Goal: Transaction & Acquisition: Purchase product/service

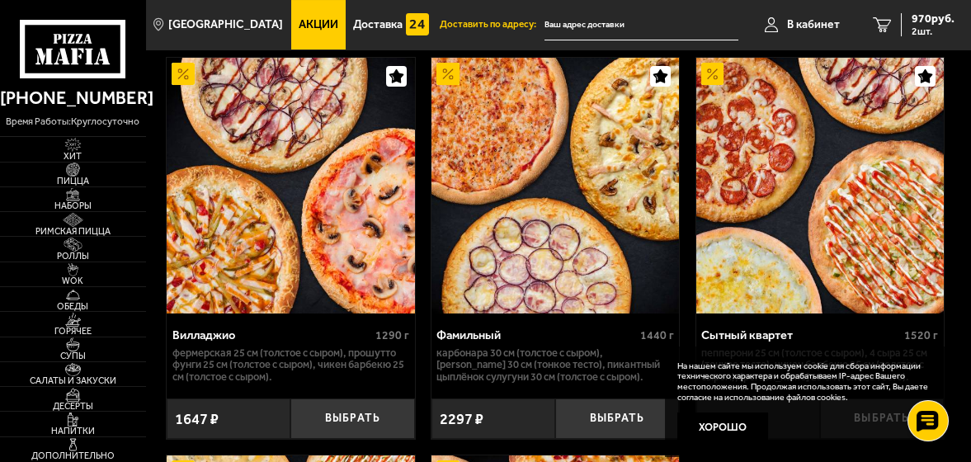
scroll to position [660, 0]
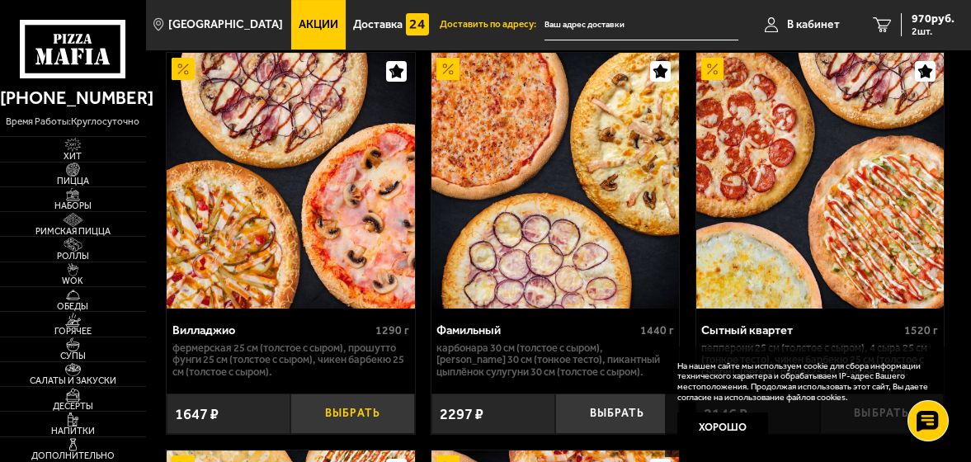
click at [349, 425] on button "Выбрать" at bounding box center [352, 414] width 124 height 40
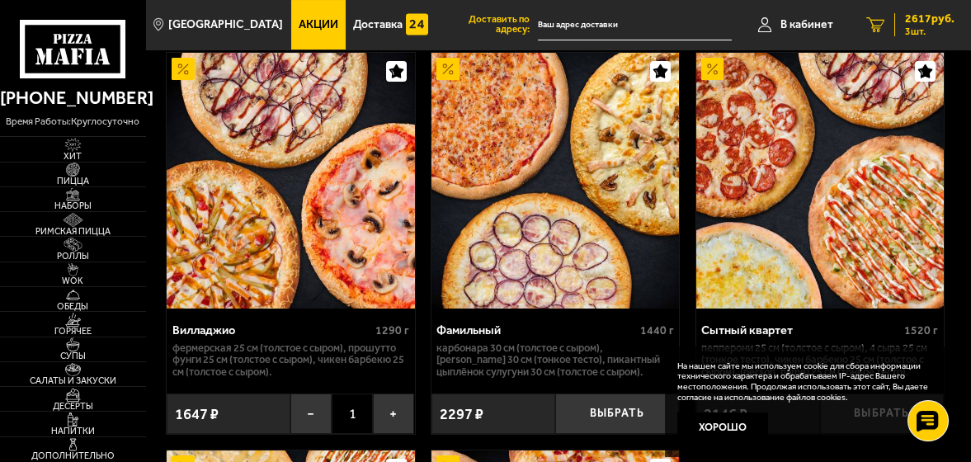
click at [940, 15] on span "2617 руб." at bounding box center [930, 19] width 50 height 12
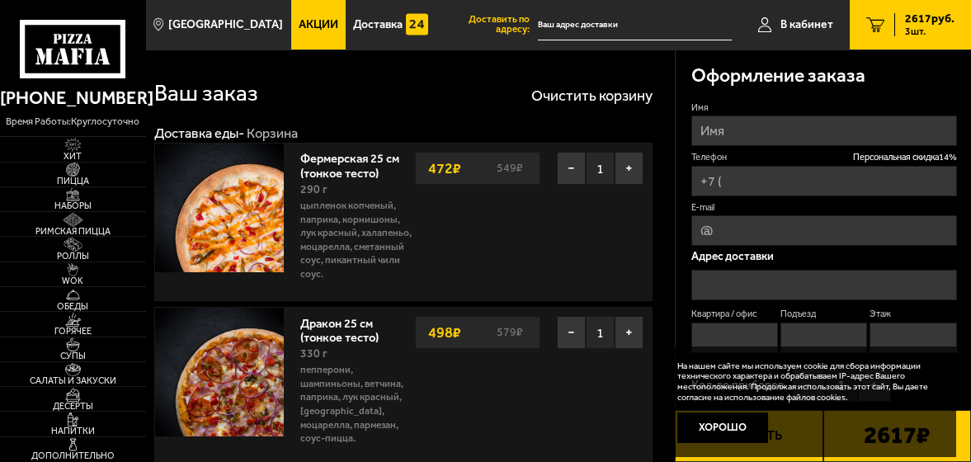
type input "[PHONE_NUMBER]"
type input "[STREET_ADDRESS]"
type input "13"
type input "1"
type input "4"
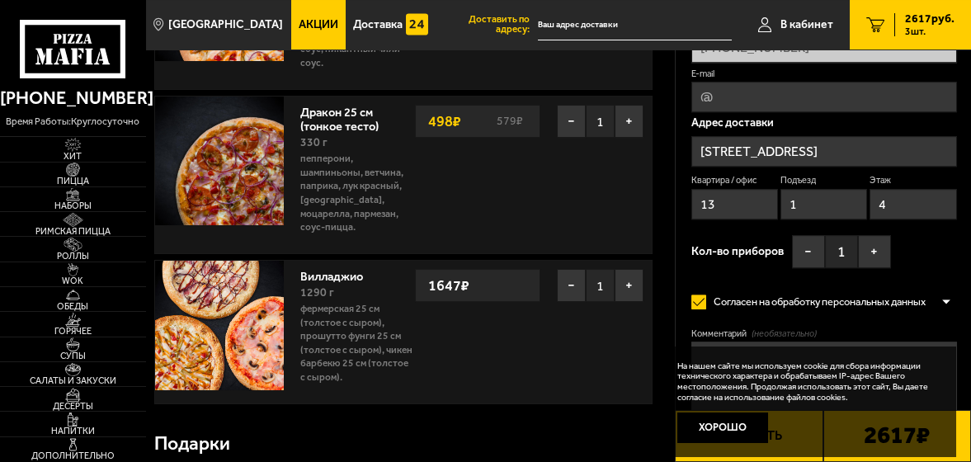
scroll to position [165, 0]
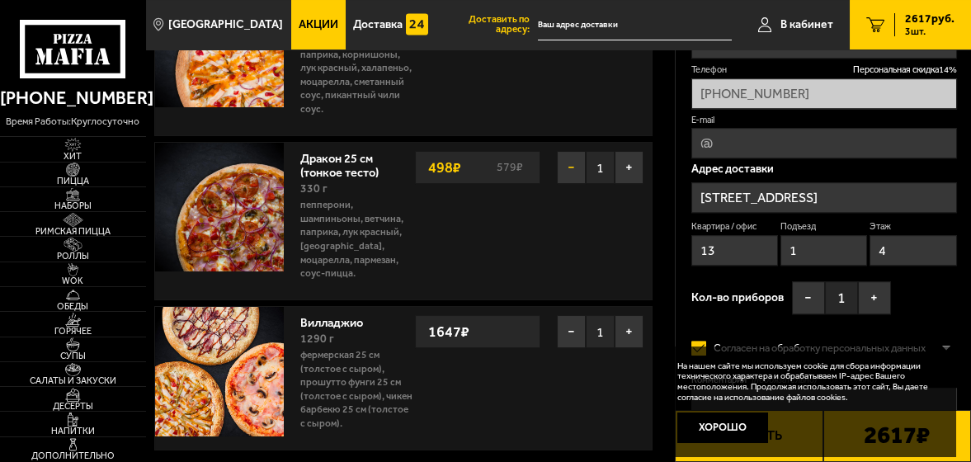
click at [580, 165] on button "−" at bounding box center [571, 167] width 29 height 33
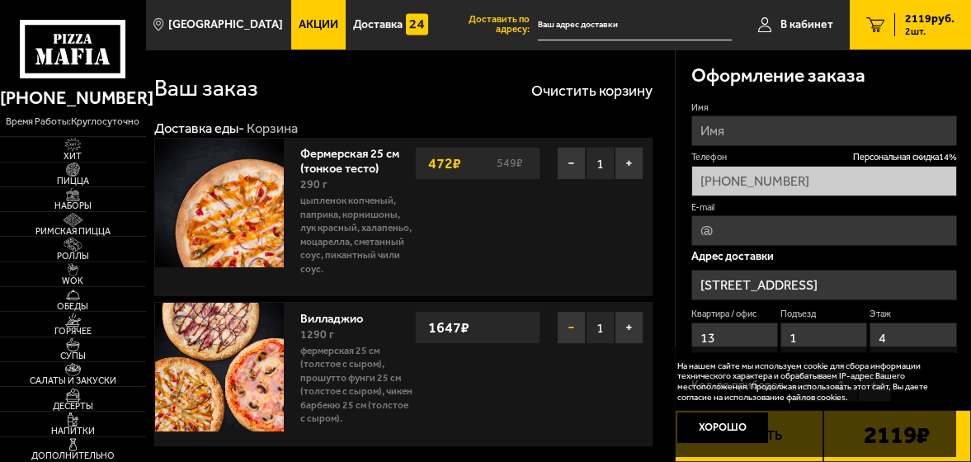
scroll to position [0, 0]
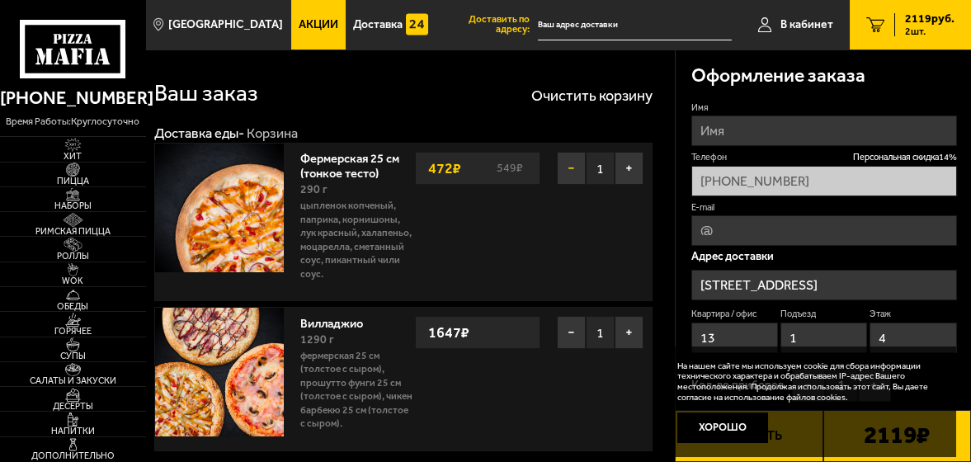
click at [570, 172] on button "−" at bounding box center [571, 168] width 29 height 33
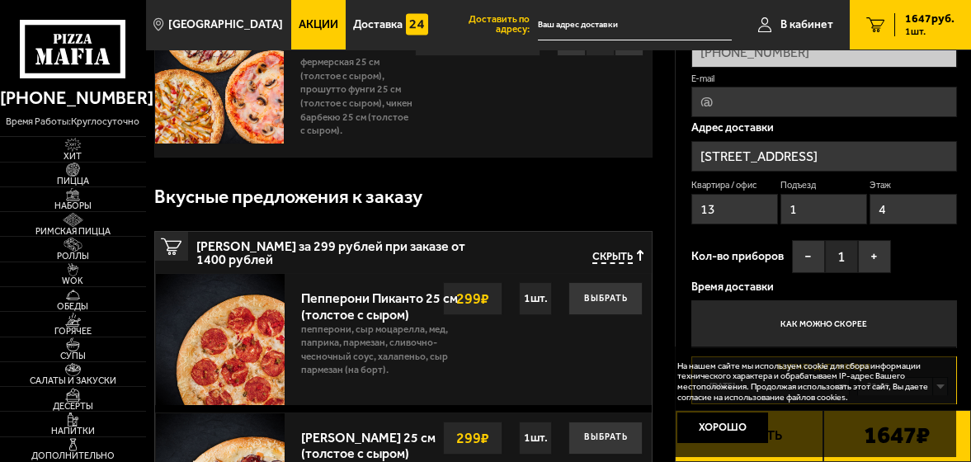
scroll to position [165, 0]
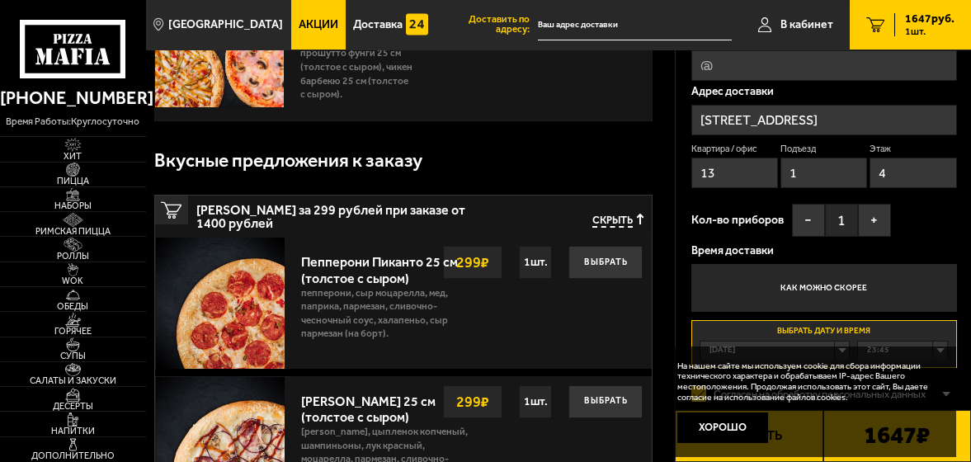
click at [299, 20] on span "Акции" at bounding box center [319, 25] width 40 height 12
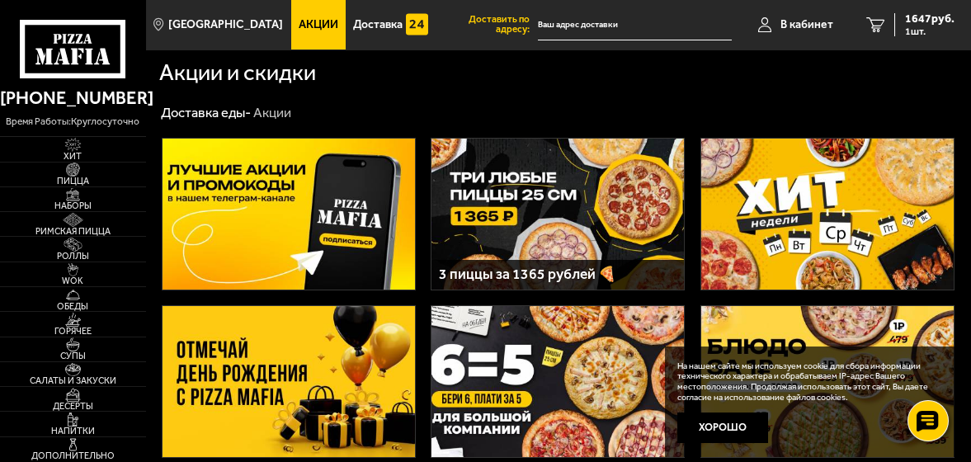
click at [326, 200] on img at bounding box center [289, 214] width 252 height 151
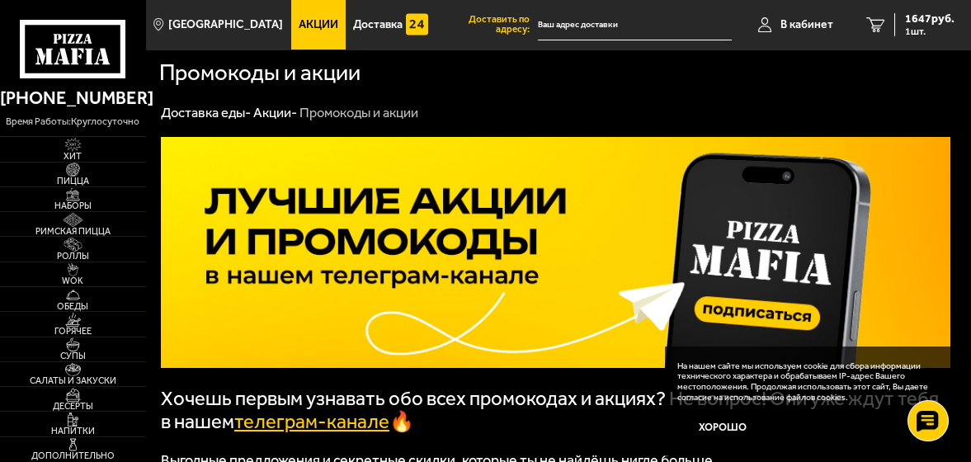
click at [312, 29] on span "Акции" at bounding box center [319, 25] width 40 height 12
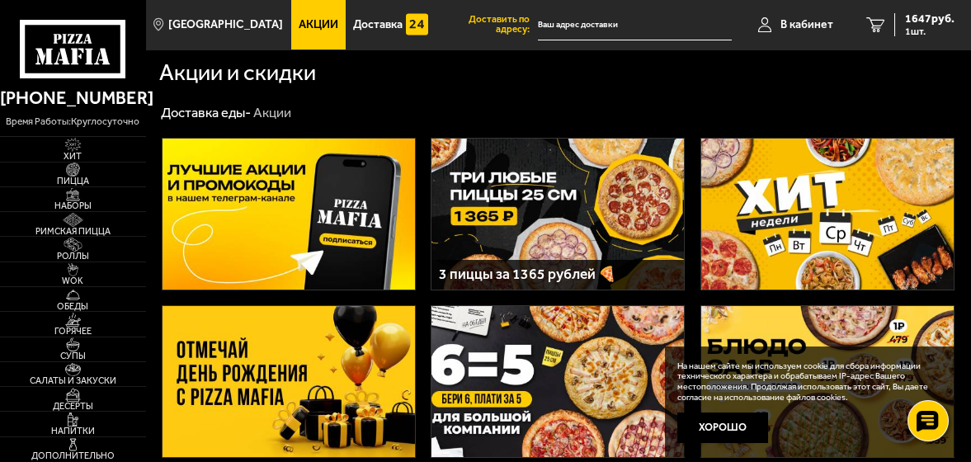
click at [840, 213] on img at bounding box center [827, 214] width 252 height 151
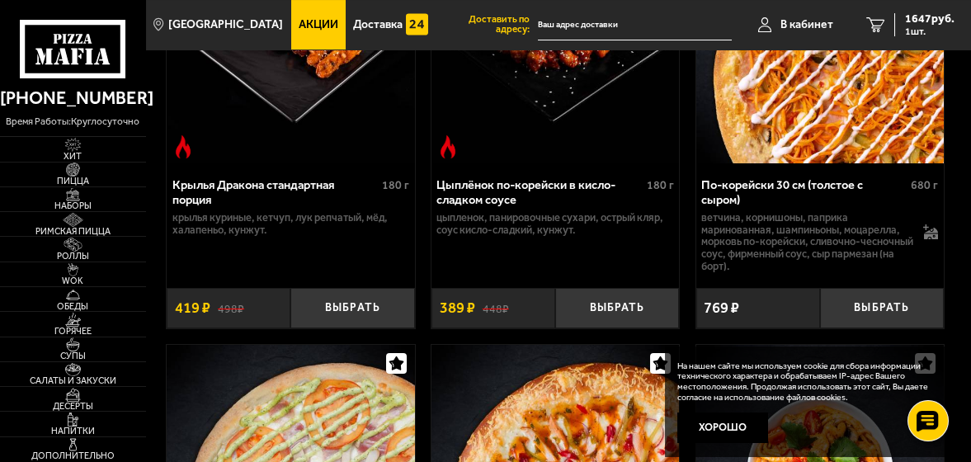
scroll to position [825, 0]
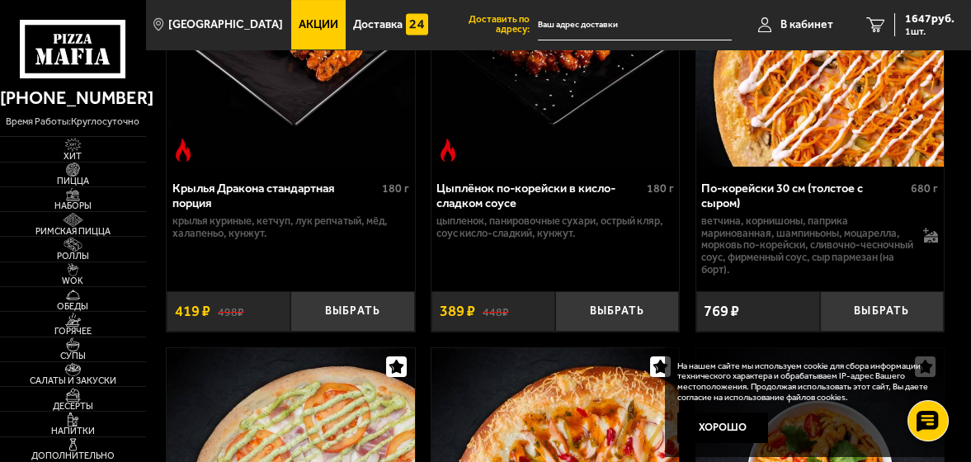
click at [299, 30] on span "Акции" at bounding box center [319, 25] width 40 height 12
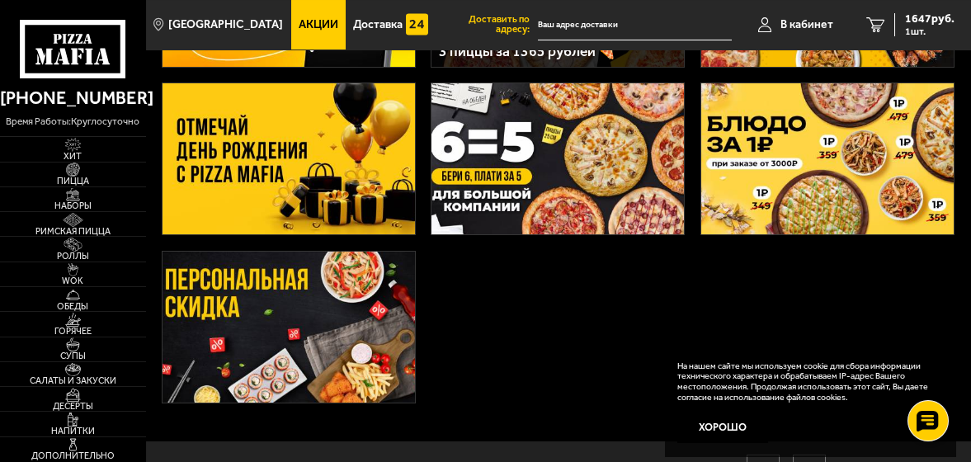
scroll to position [248, 0]
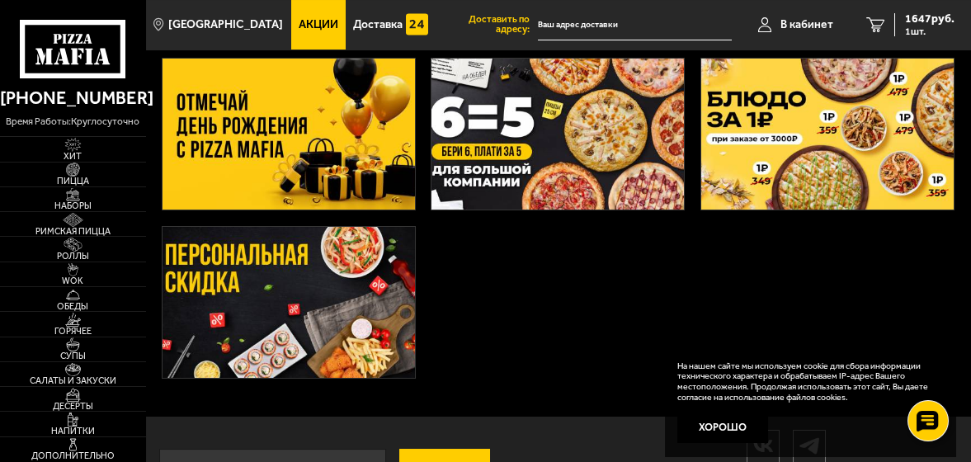
click at [243, 287] on img at bounding box center [289, 302] width 252 height 151
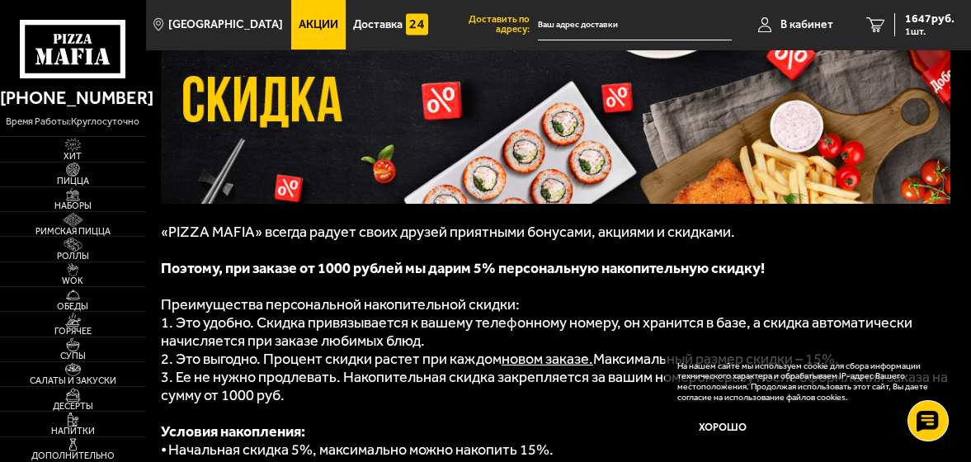
scroll to position [165, 0]
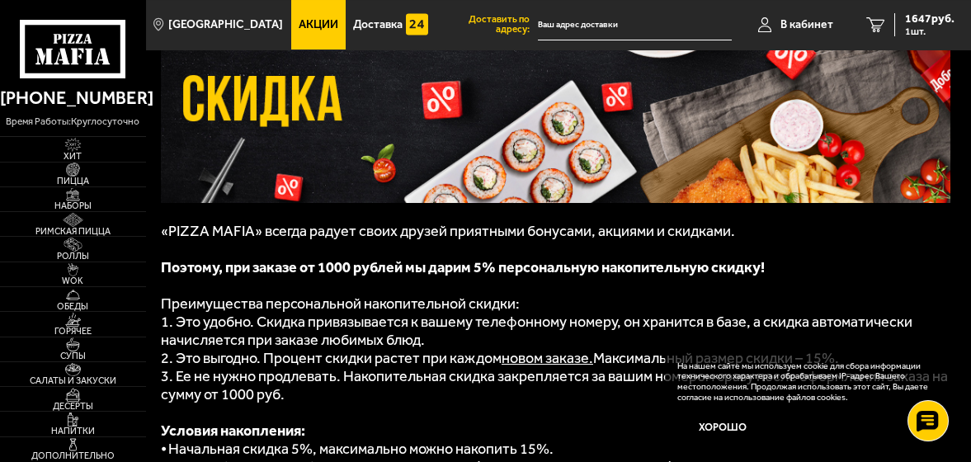
click at [299, 24] on span "Акции" at bounding box center [319, 25] width 40 height 12
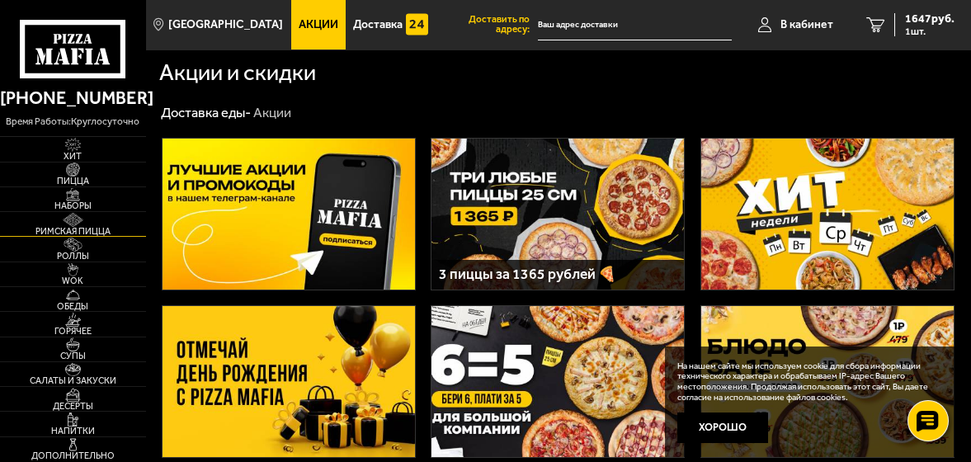
click at [65, 233] on span "Римская пицца" at bounding box center [73, 231] width 146 height 9
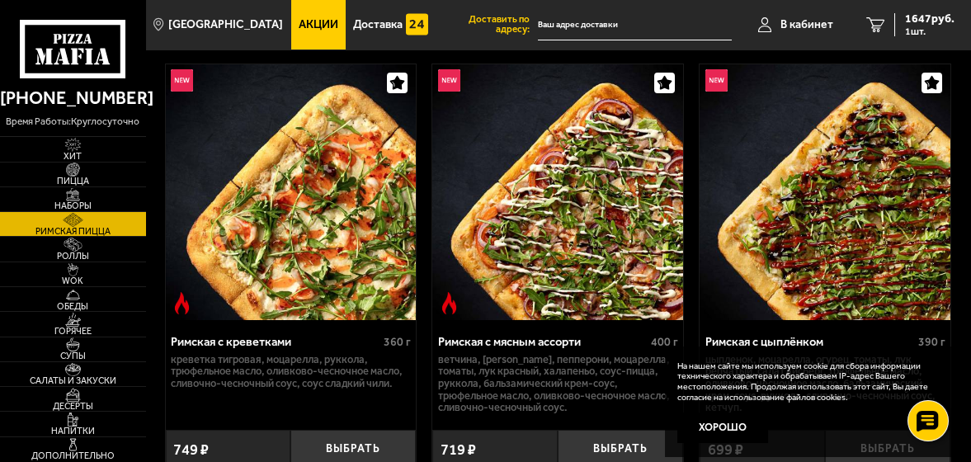
scroll to position [65, 0]
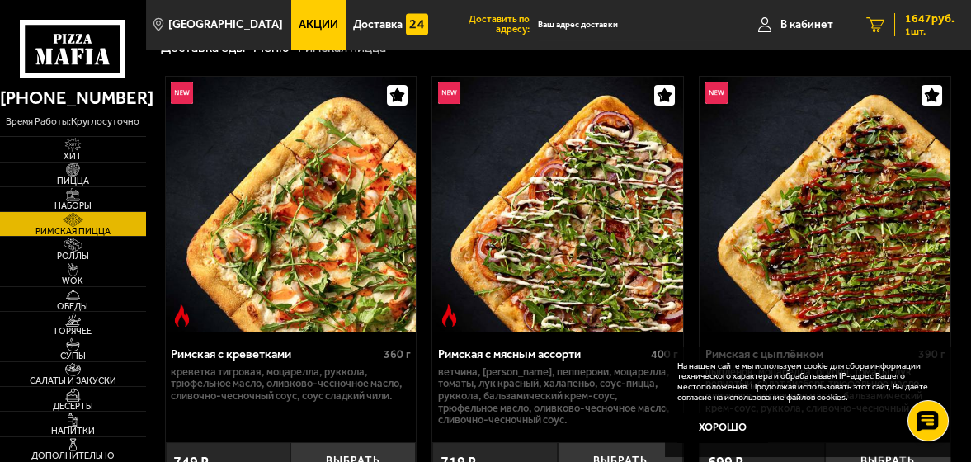
click at [930, 29] on span "1 шт." at bounding box center [930, 31] width 50 height 10
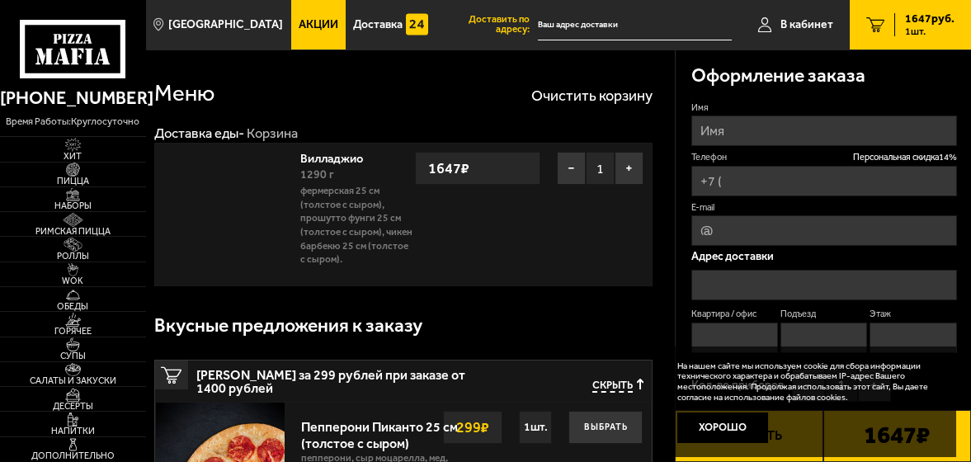
type input "[PHONE_NUMBER]"
type input "[STREET_ADDRESS]"
type input "13"
type input "1"
type input "4"
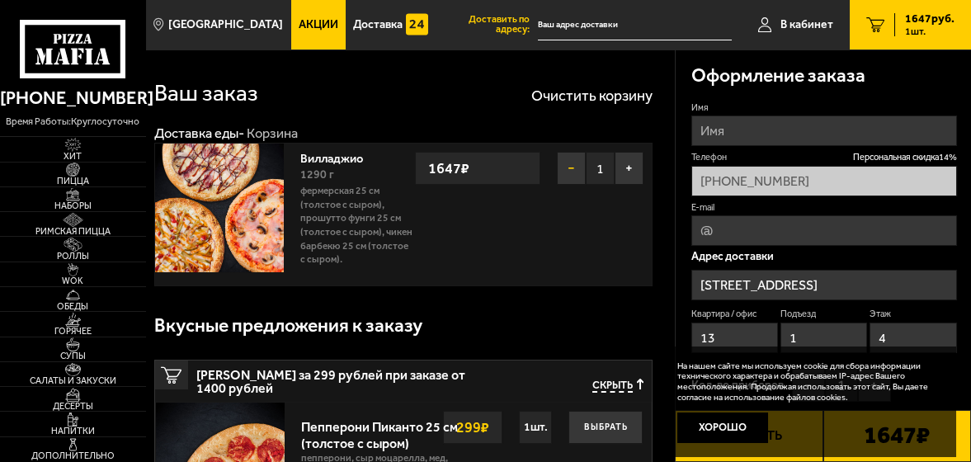
click at [563, 163] on button "−" at bounding box center [571, 168] width 29 height 33
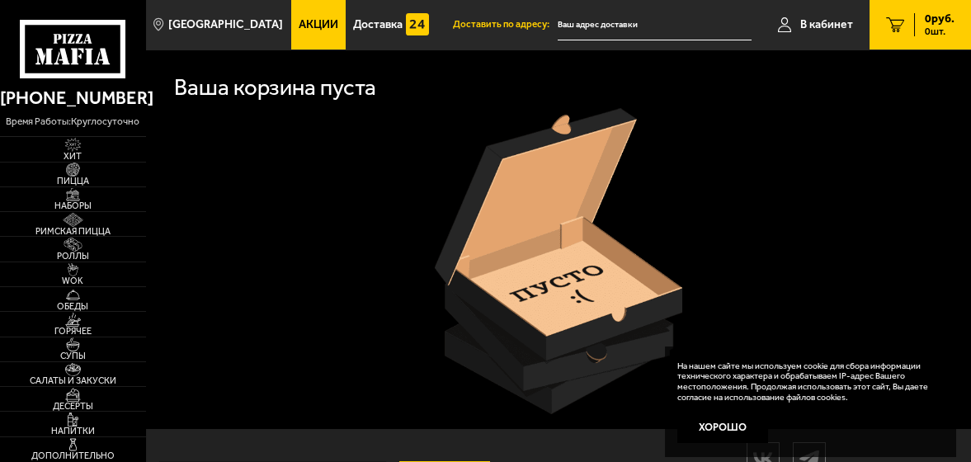
click at [304, 21] on span "Акции" at bounding box center [319, 25] width 40 height 12
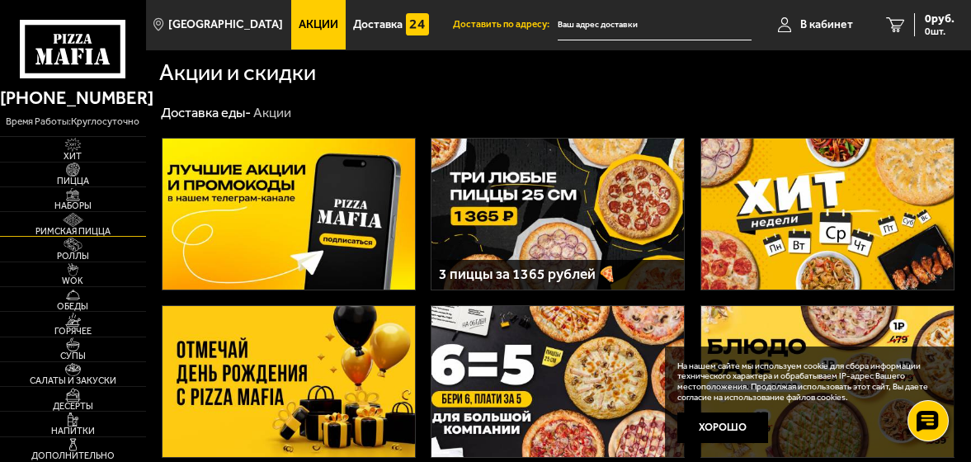
click at [82, 225] on img at bounding box center [73, 220] width 39 height 14
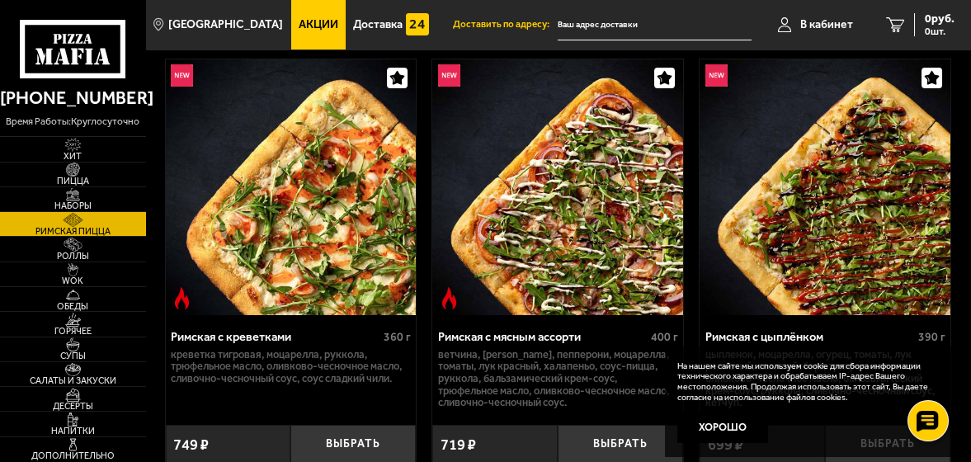
scroll to position [165, 0]
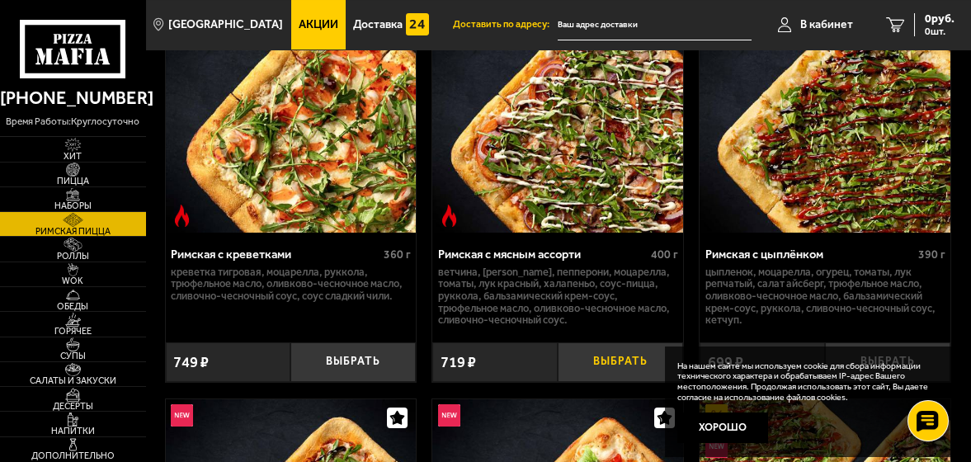
click at [634, 363] on button "Выбрать" at bounding box center [620, 362] width 125 height 40
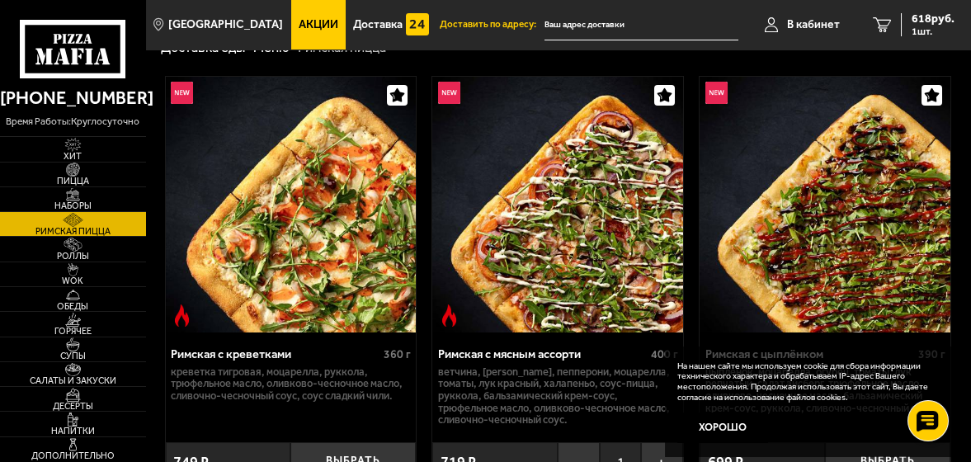
scroll to position [148, 0]
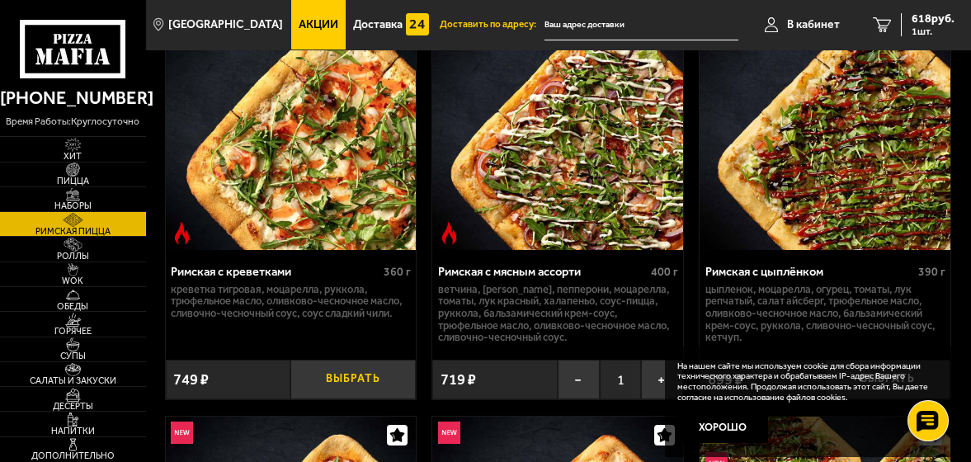
click at [347, 380] on button "Выбрать" at bounding box center [352, 380] width 125 height 40
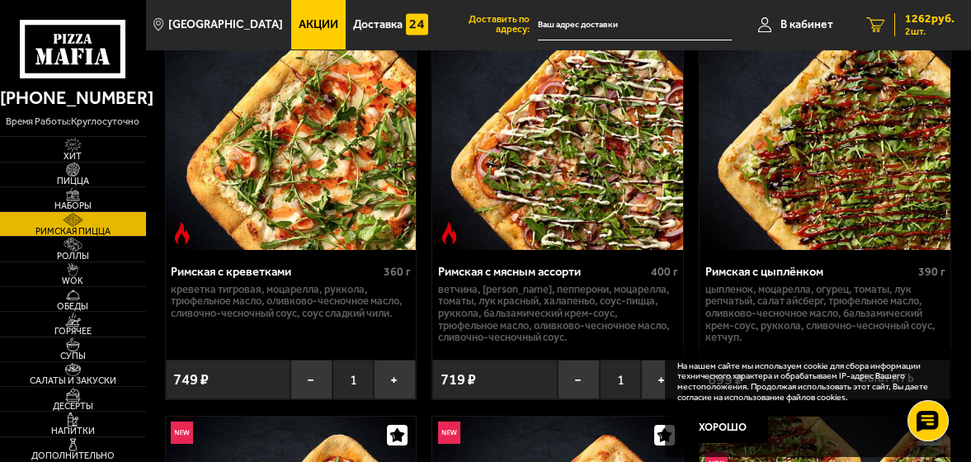
click at [916, 34] on span "2 шт." at bounding box center [930, 31] width 50 height 10
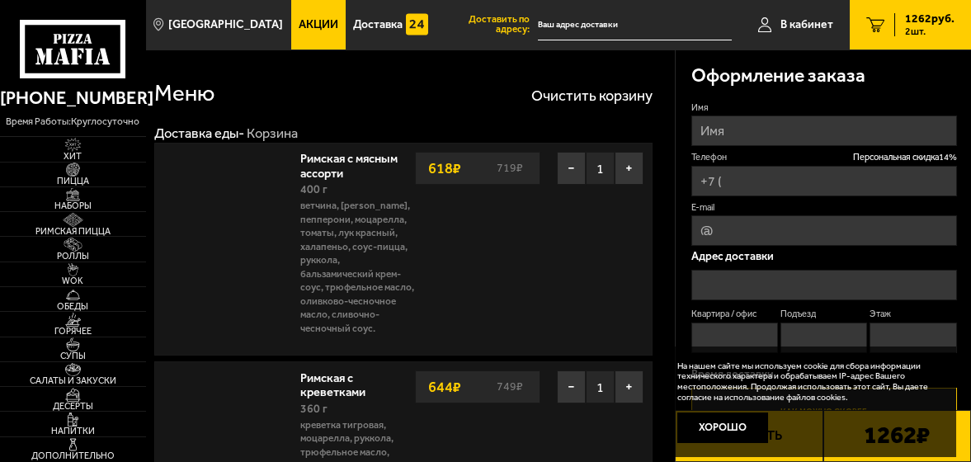
type input "[PHONE_NUMBER]"
type input "[STREET_ADDRESS]"
type input "13"
type input "1"
type input "4"
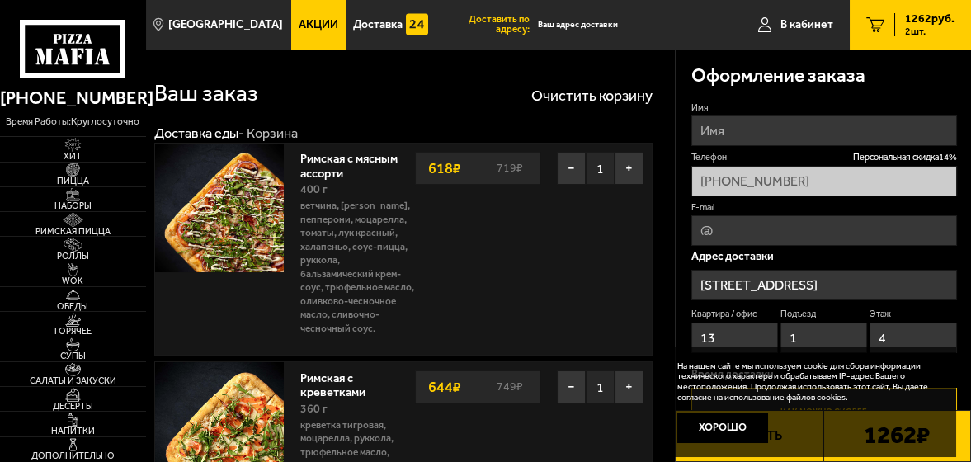
click at [906, 287] on input "[STREET_ADDRESS]" at bounding box center [824, 285] width 266 height 31
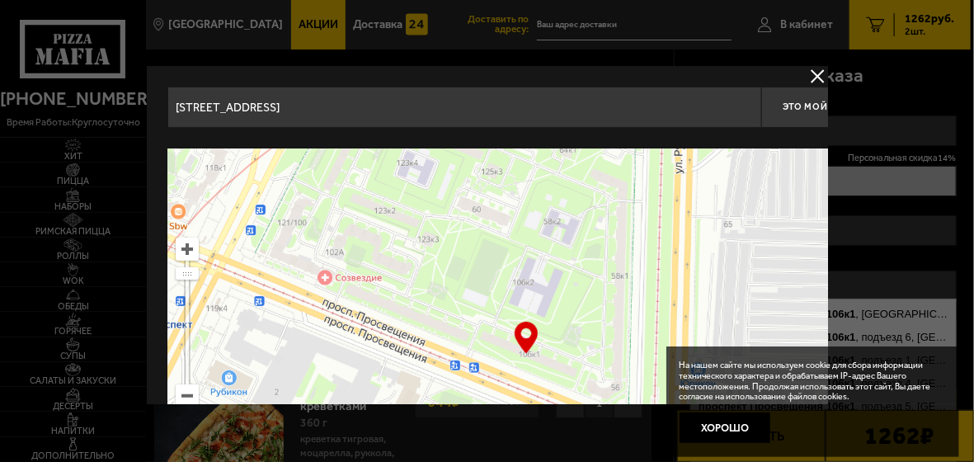
click at [818, 64] on div at bounding box center [487, 231] width 974 height 462
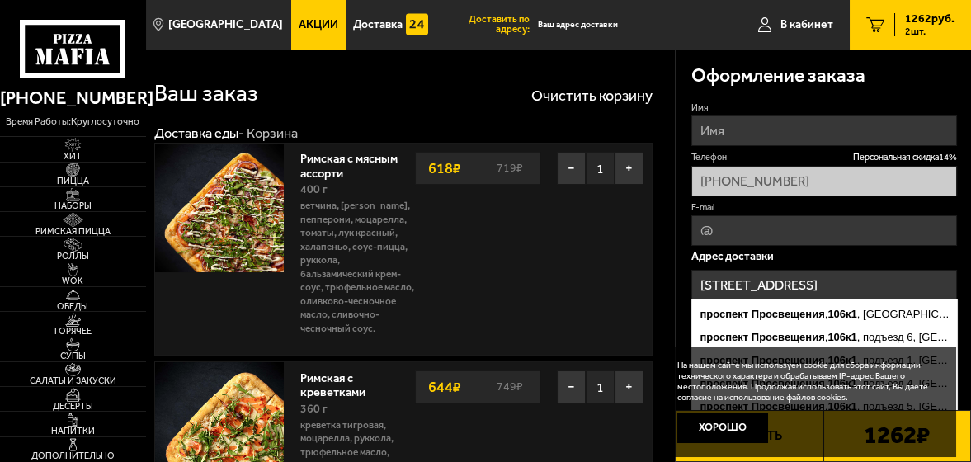
click at [912, 275] on input "[STREET_ADDRESS]" at bounding box center [824, 285] width 266 height 31
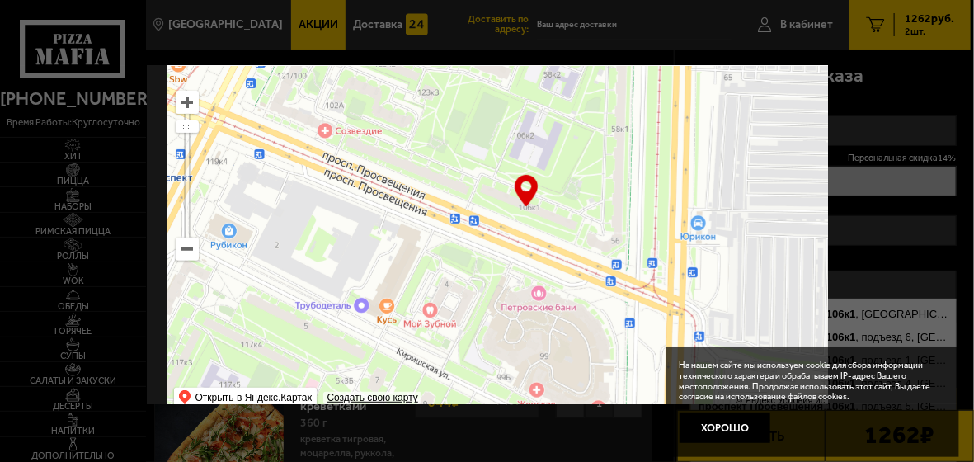
scroll to position [189, 0]
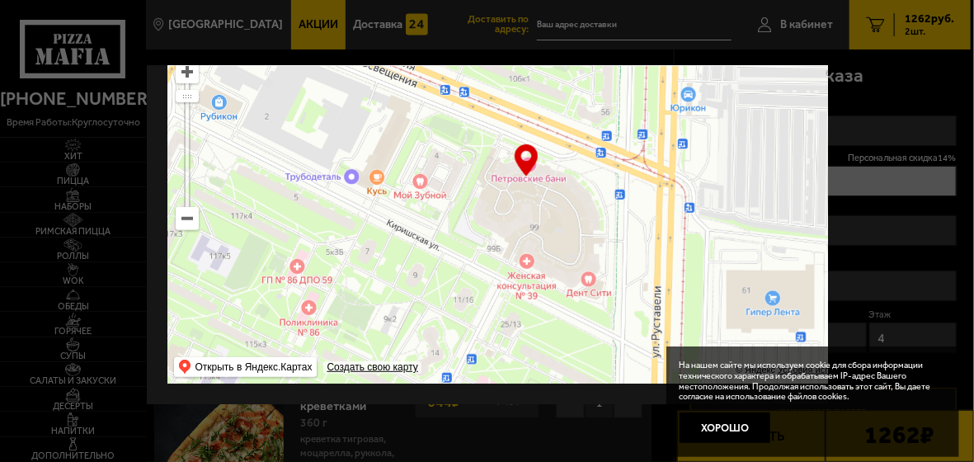
drag, startPoint x: 377, startPoint y: 254, endPoint x: 340, endPoint y: 108, distance: 150.7
click at [340, 109] on ymaps at bounding box center [526, 177] width 718 height 413
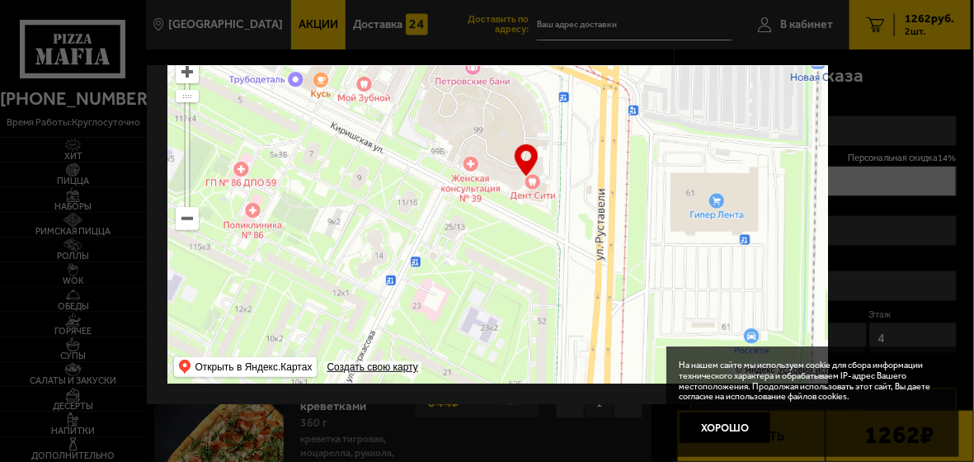
type input "[STREET_ADDRESS]"
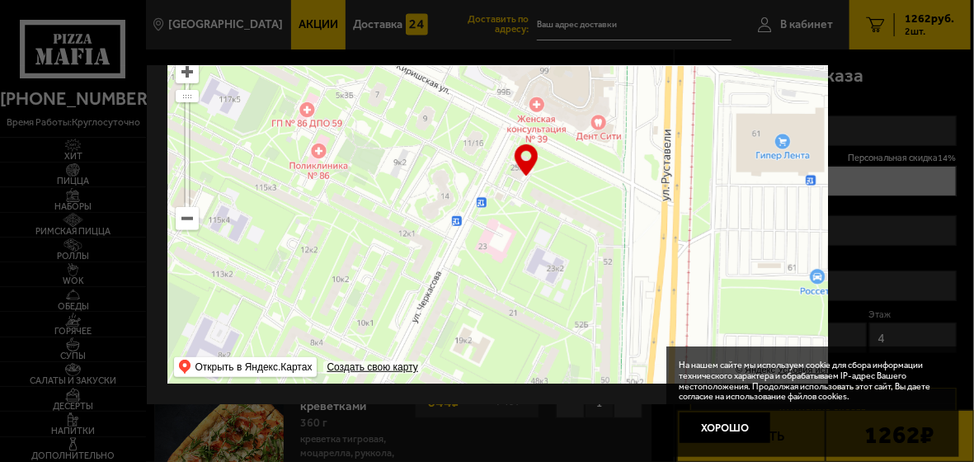
drag, startPoint x: 317, startPoint y: 202, endPoint x: 403, endPoint y: 128, distance: 113.5
click at [397, 131] on ymaps at bounding box center [526, 177] width 718 height 413
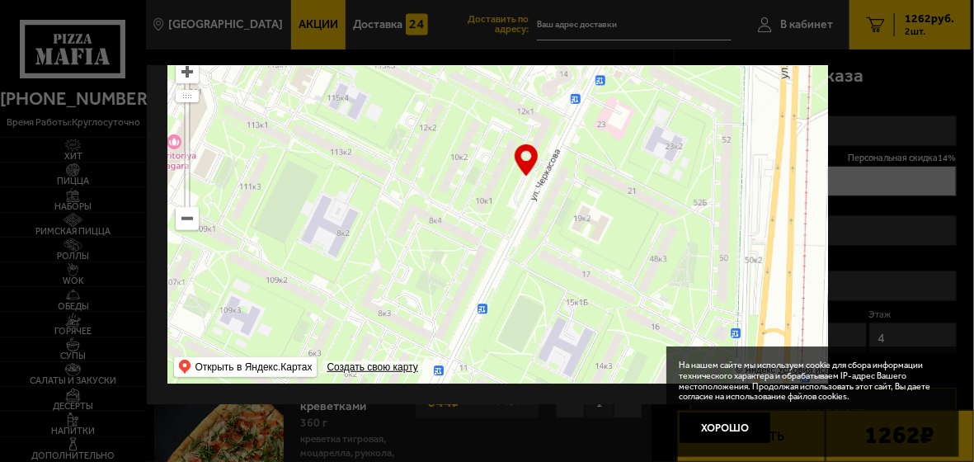
drag, startPoint x: 384, startPoint y: 216, endPoint x: 447, endPoint y: 109, distance: 124.7
click at [449, 112] on ymaps at bounding box center [526, 177] width 718 height 413
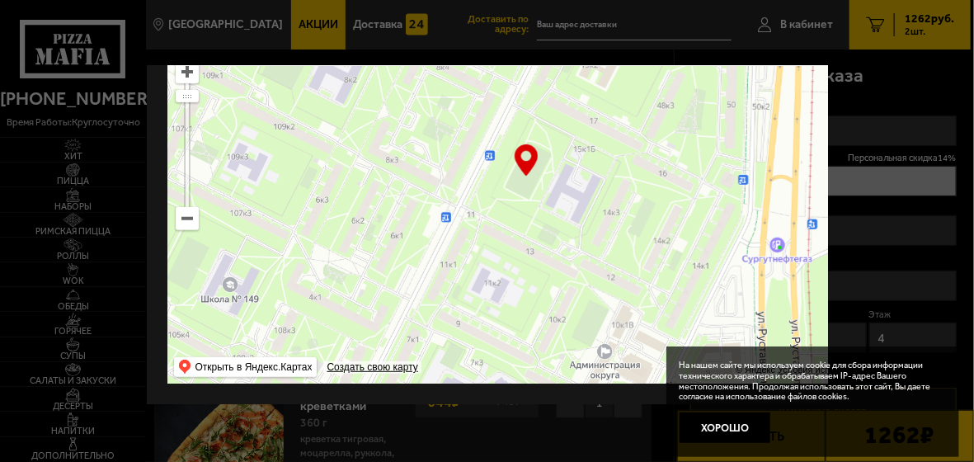
drag, startPoint x: 381, startPoint y: 250, endPoint x: 404, endPoint y: 144, distance: 108.1
click at [403, 150] on ymaps at bounding box center [526, 177] width 718 height 413
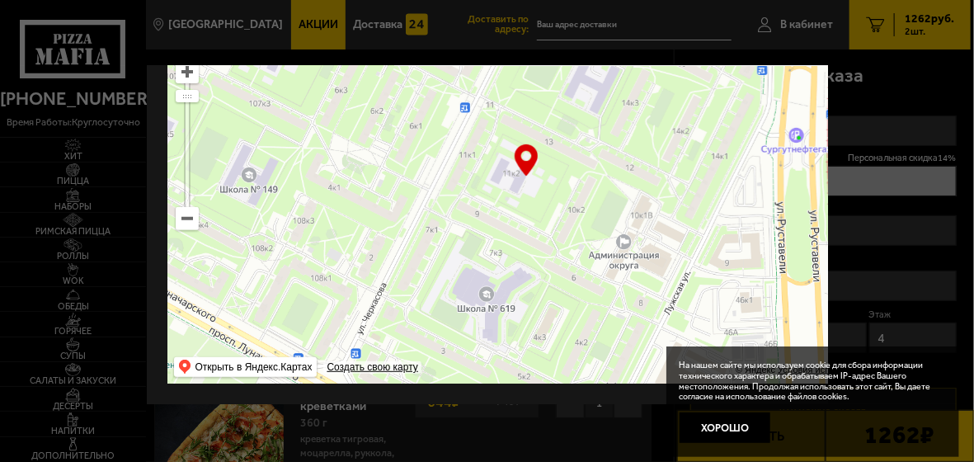
type input "[STREET_ADDRESS][PERSON_NAME]"
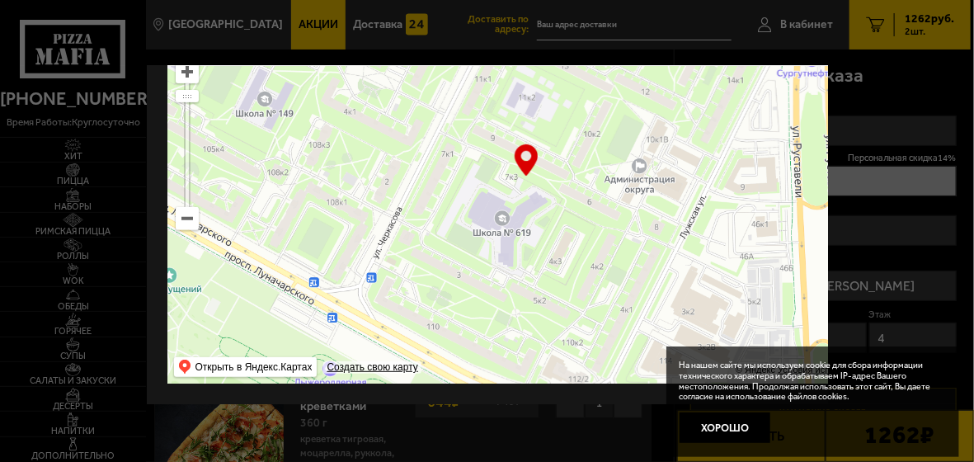
drag, startPoint x: 384, startPoint y: 233, endPoint x: 401, endPoint y: 137, distance: 98.1
click at [401, 139] on ymaps at bounding box center [526, 177] width 718 height 413
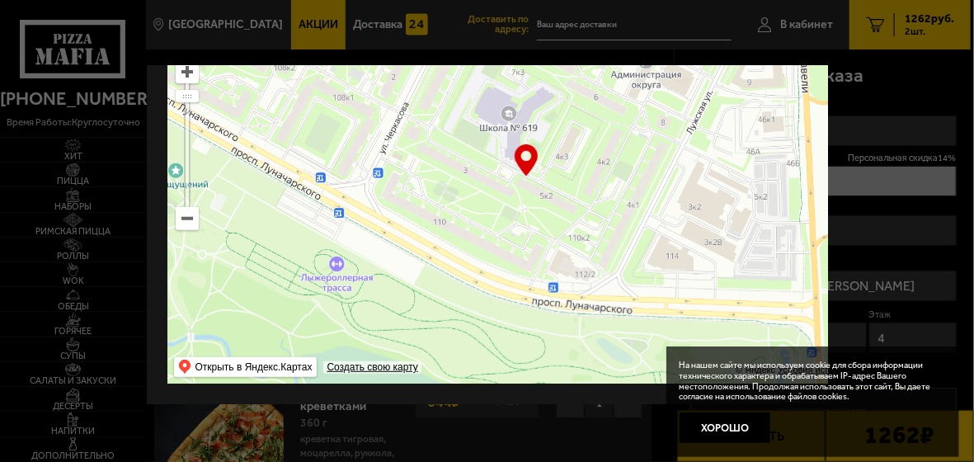
type input "[STREET_ADDRESS][PERSON_NAME]"
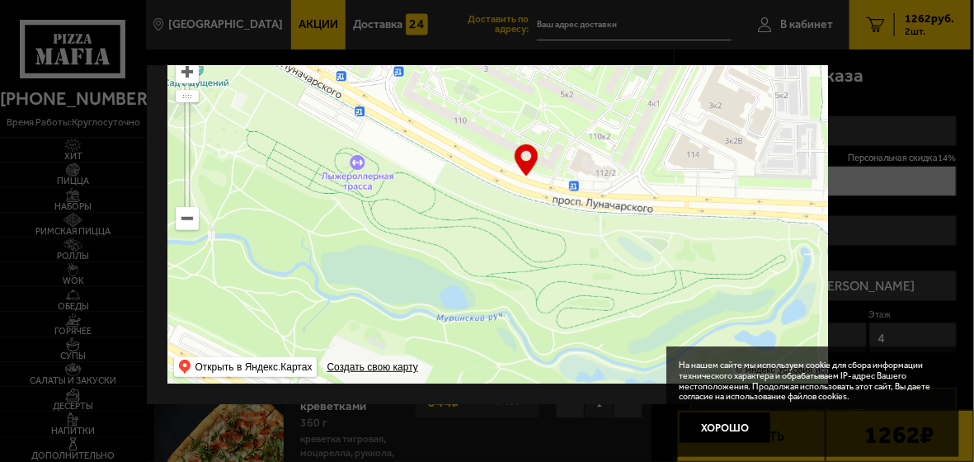
drag, startPoint x: 392, startPoint y: 231, endPoint x: 420, endPoint y: 112, distance: 122.1
click at [417, 119] on ymaps at bounding box center [526, 177] width 718 height 413
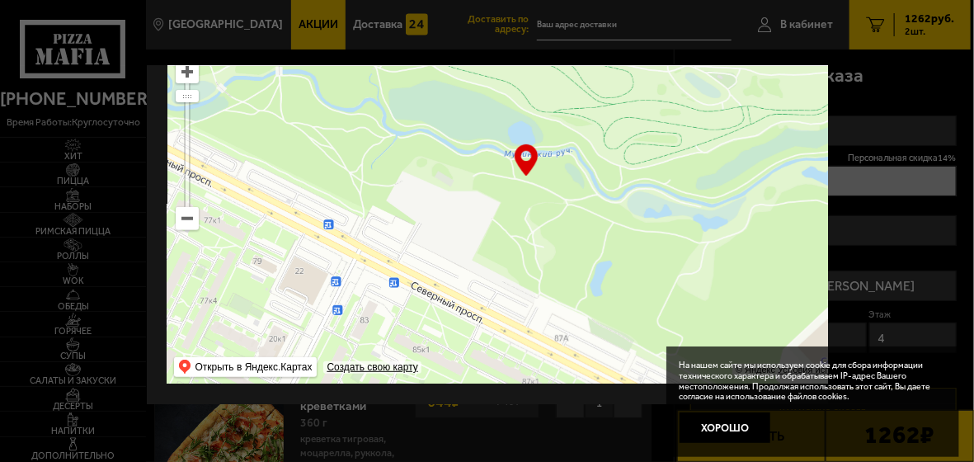
drag, startPoint x: 436, startPoint y: 164, endPoint x: 447, endPoint y: 129, distance: 37.1
click at [447, 130] on ymaps at bounding box center [526, 177] width 718 height 413
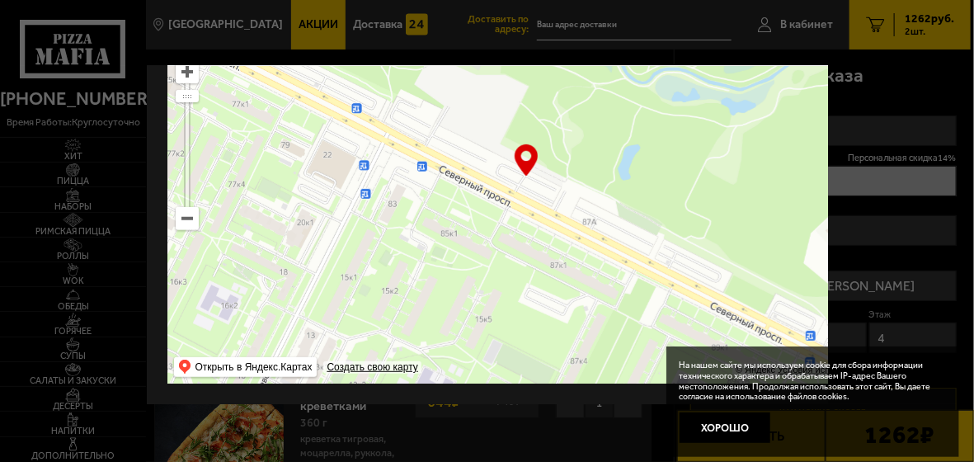
drag, startPoint x: 450, startPoint y: 177, endPoint x: 461, endPoint y: 100, distance: 78.4
click at [461, 111] on ymaps at bounding box center [526, 177] width 718 height 413
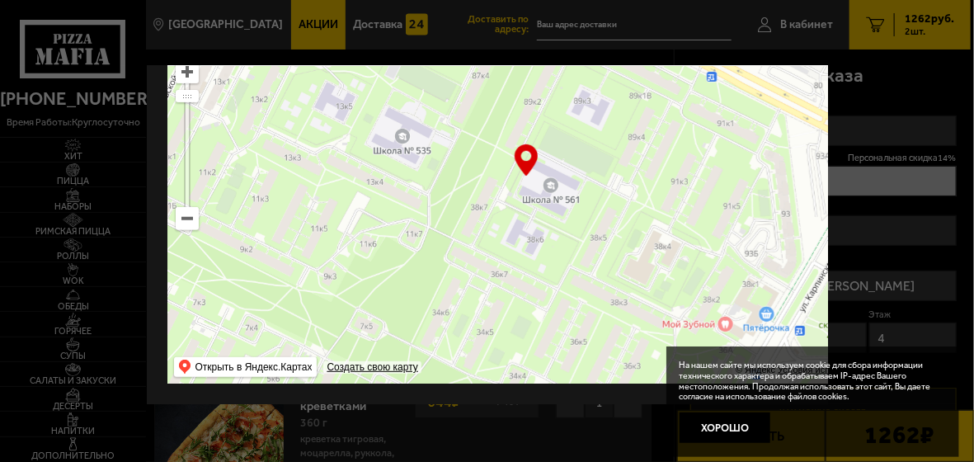
drag, startPoint x: 436, startPoint y: 235, endPoint x: 336, endPoint y: 53, distance: 208.3
type input "[STREET_ADDRESS]"
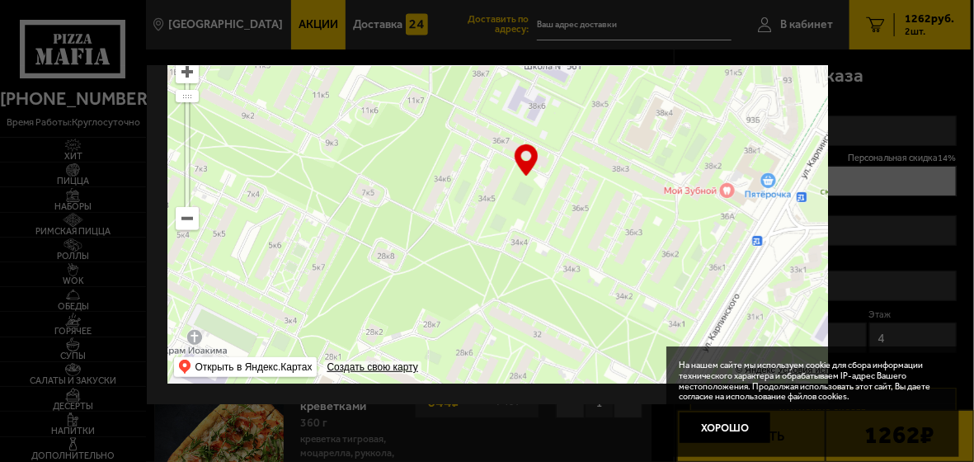
drag, startPoint x: 335, startPoint y: 219, endPoint x: 340, endPoint y: 74, distance: 145.3
click at [340, 77] on ymaps at bounding box center [526, 177] width 718 height 413
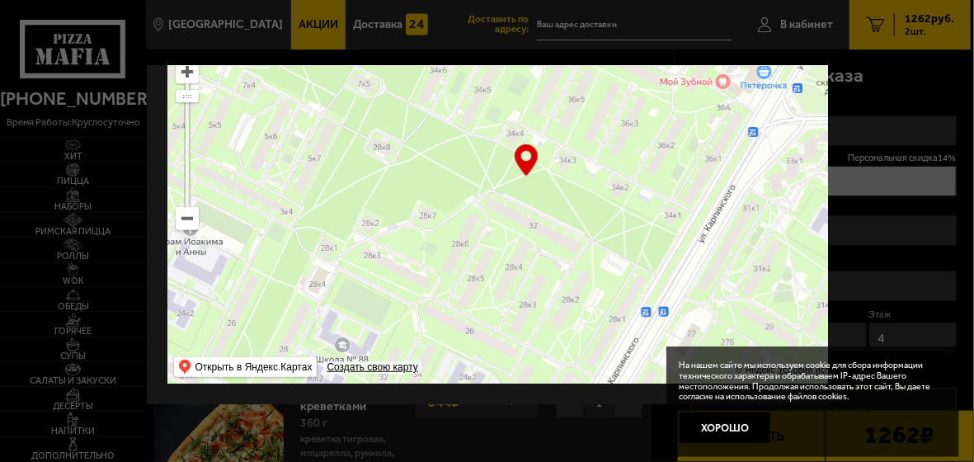
drag, startPoint x: 398, startPoint y: 130, endPoint x: 379, endPoint y: 54, distance: 78.4
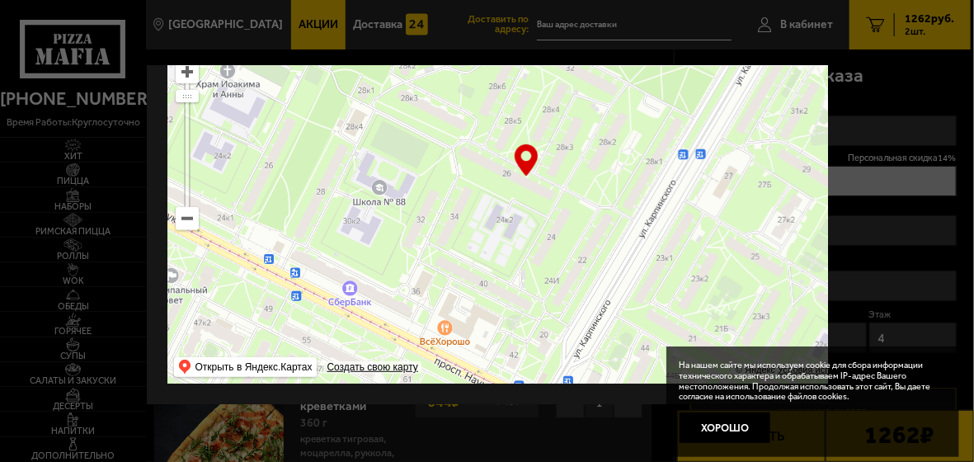
drag, startPoint x: 325, startPoint y: 196, endPoint x: 345, endPoint y: 101, distance: 96.9
click at [342, 105] on ymaps at bounding box center [526, 177] width 718 height 413
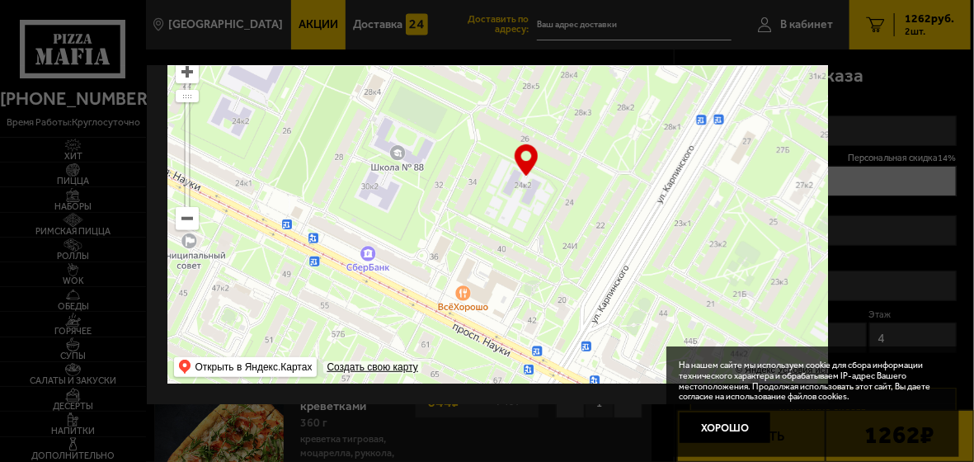
type input "[STREET_ADDRESS]"
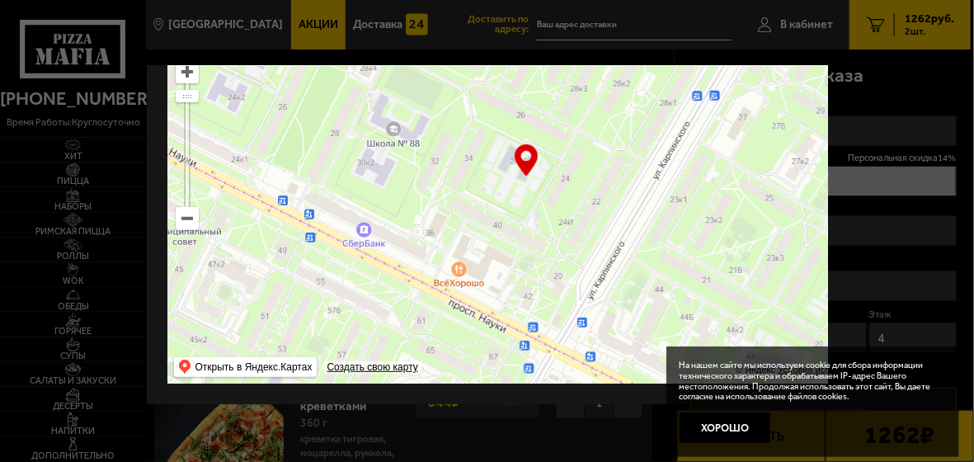
drag, startPoint x: 497, startPoint y: 174, endPoint x: 463, endPoint y: 97, distance: 84.6
click at [464, 97] on ymaps at bounding box center [526, 177] width 718 height 413
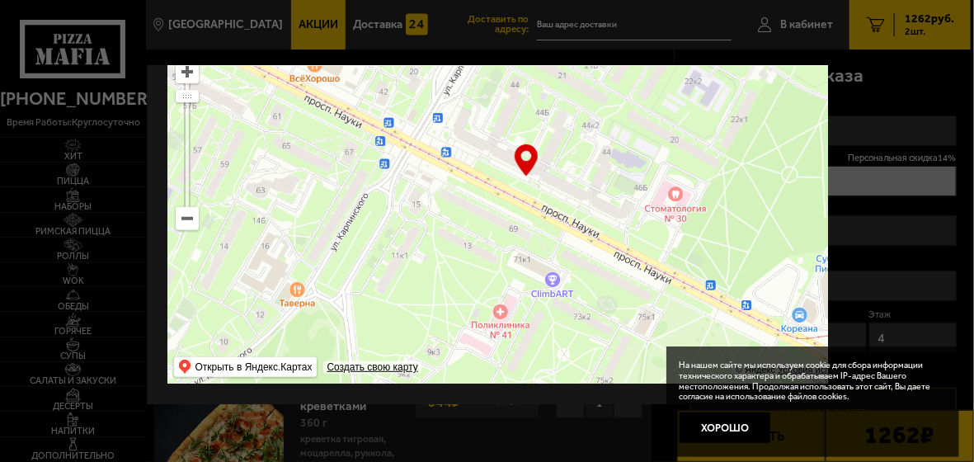
drag, startPoint x: 510, startPoint y: 150, endPoint x: 440, endPoint y: 43, distance: 128.1
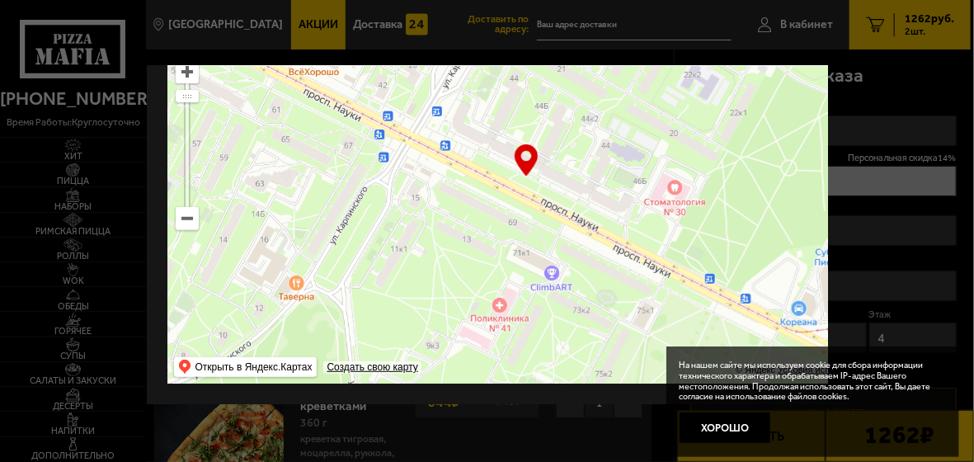
click at [384, 262] on ymaps at bounding box center [526, 177] width 718 height 413
click at [387, 258] on ymaps at bounding box center [526, 177] width 718 height 413
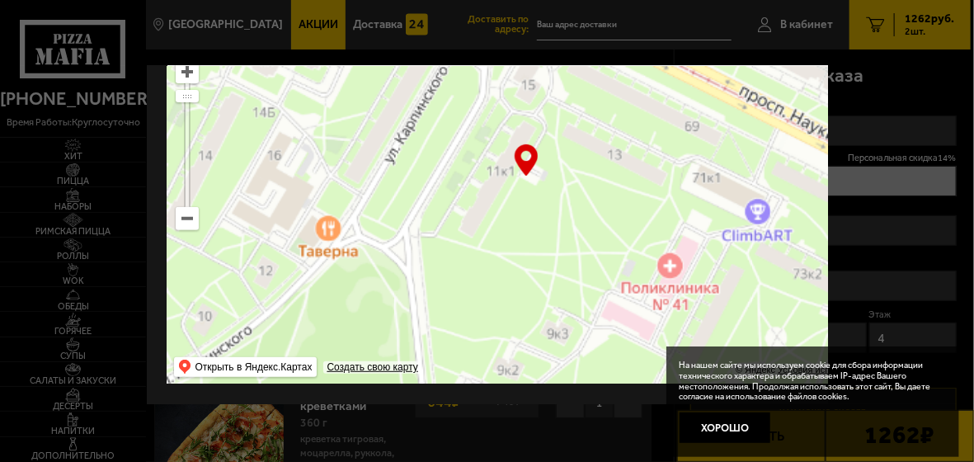
click at [387, 258] on ymaps at bounding box center [526, 177] width 718 height 413
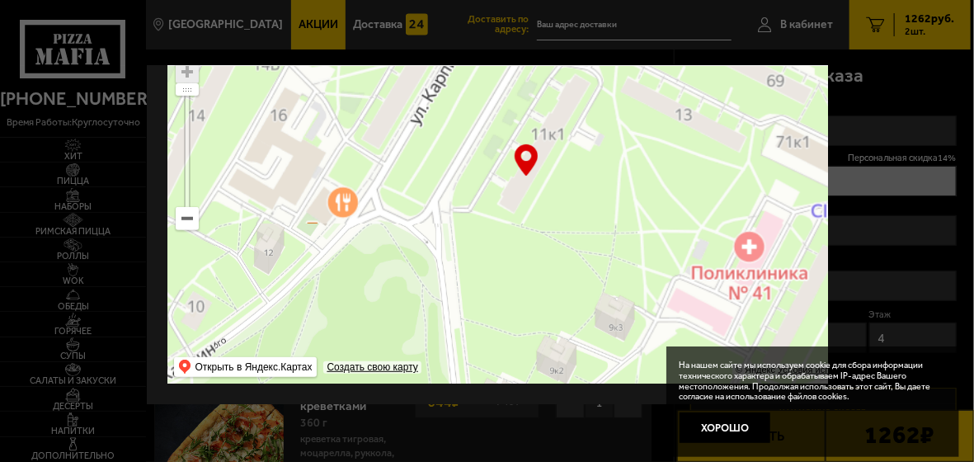
click at [387, 258] on ymaps at bounding box center [526, 177] width 718 height 413
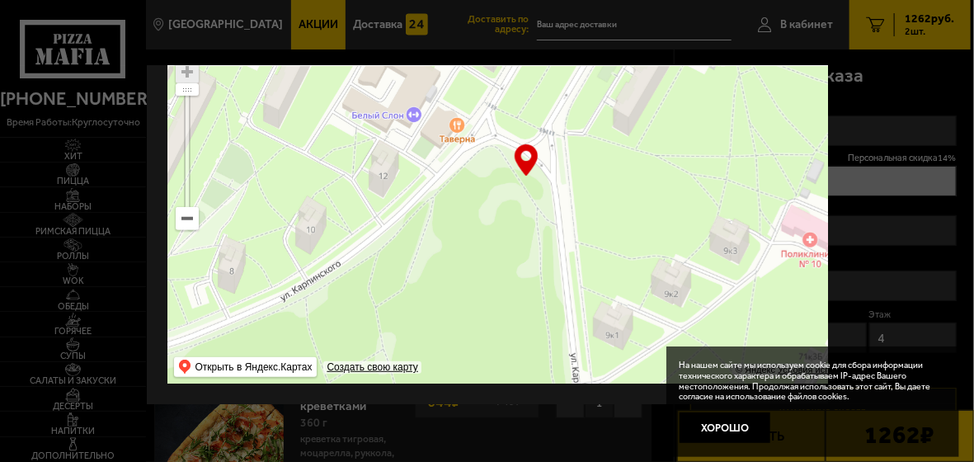
type input "[STREET_ADDRESS]"
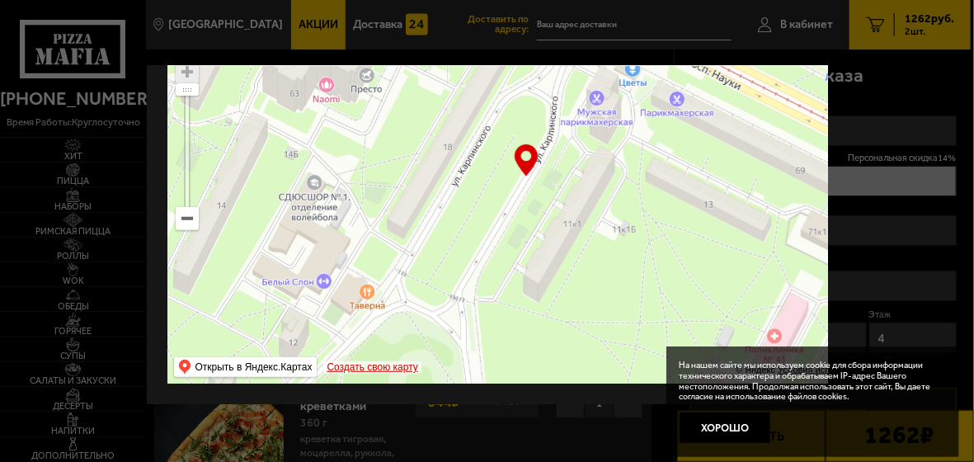
drag, startPoint x: 542, startPoint y: 169, endPoint x: 427, endPoint y: 351, distance: 215.4
click at [427, 351] on ymaps "… © Яндекс Условия использования Открыть в Яндекс.Картах Создать свою карту" at bounding box center [526, 177] width 718 height 413
click at [549, 227] on ymaps at bounding box center [526, 177] width 718 height 413
click at [551, 228] on ymaps at bounding box center [526, 177] width 718 height 413
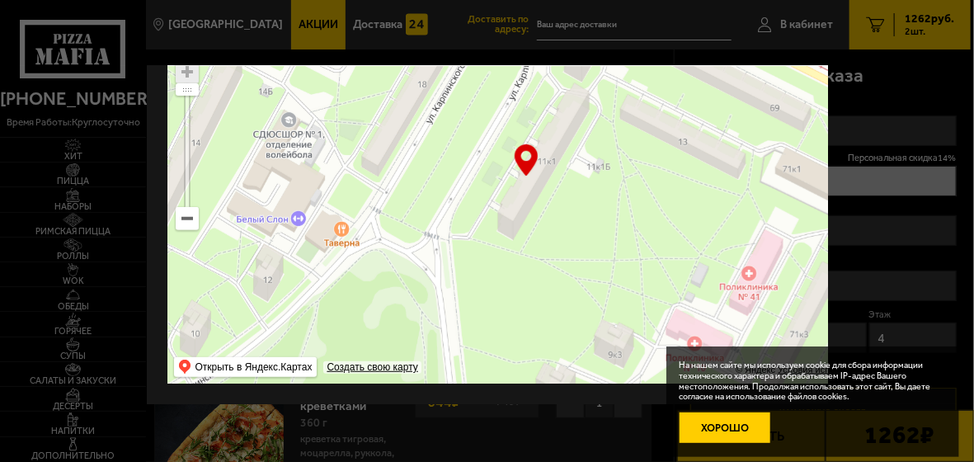
click at [738, 416] on button "Хорошо" at bounding box center [726, 428] width 92 height 31
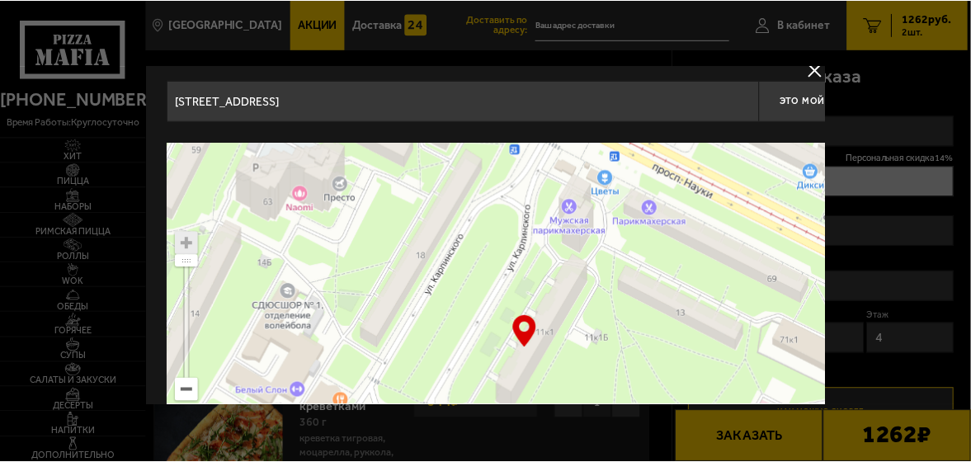
scroll to position [0, 0]
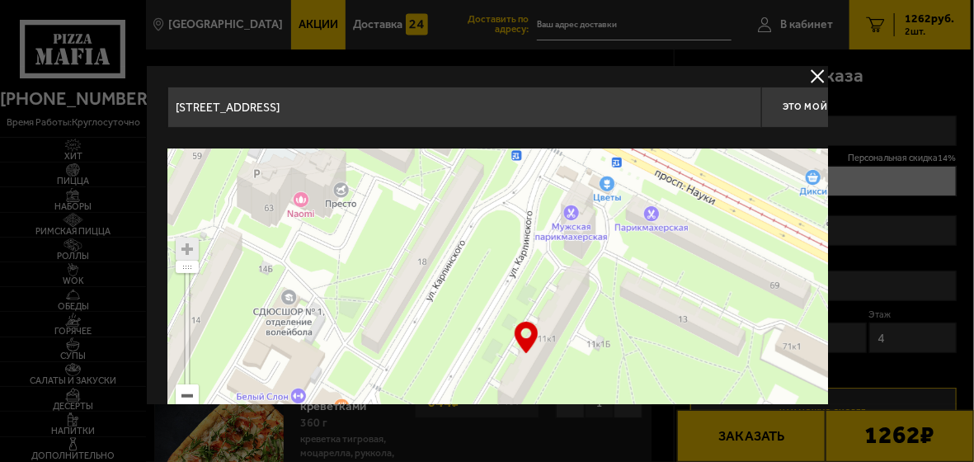
click at [818, 77] on button "delivery type" at bounding box center [818, 76] width 21 height 21
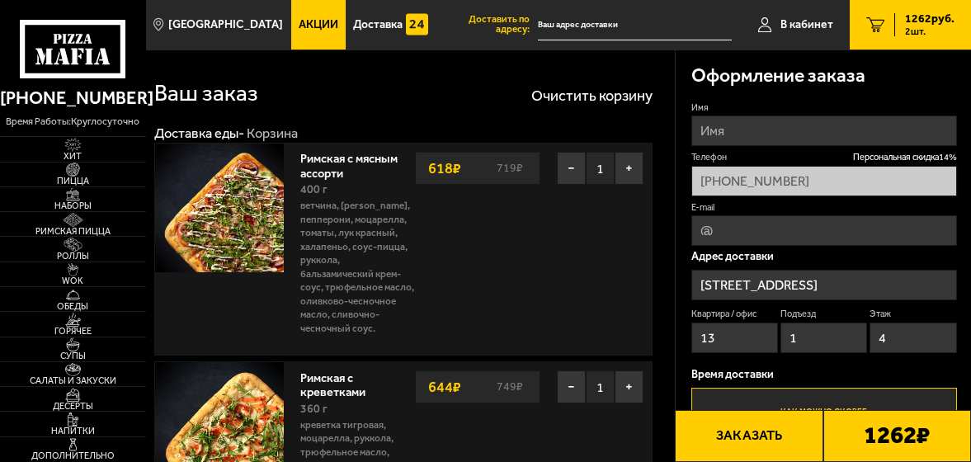
click at [724, 335] on input "13" at bounding box center [734, 338] width 87 height 31
type input "1"
type input "11"
click at [809, 341] on input "1" at bounding box center [823, 338] width 87 height 31
type input "1"
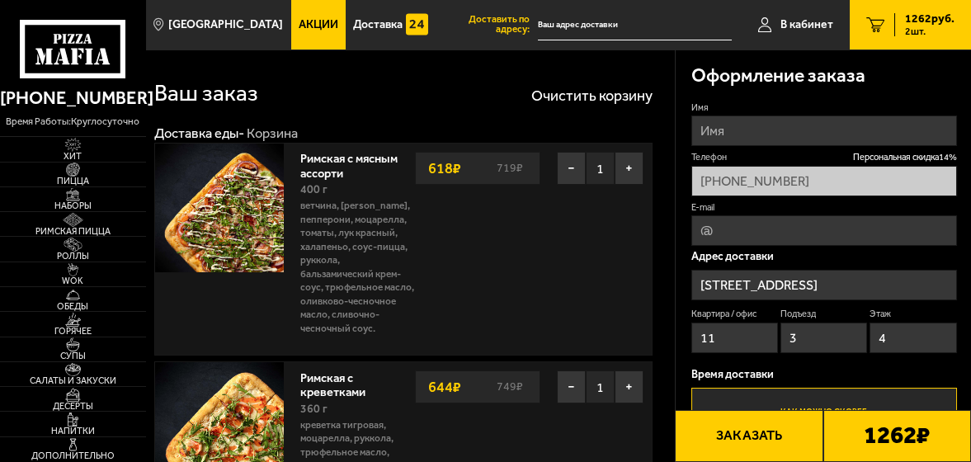
type input "3"
click at [894, 337] on input "4" at bounding box center [913, 338] width 87 height 31
type input "2"
click at [804, 22] on span "В кабинет" at bounding box center [806, 25] width 53 height 12
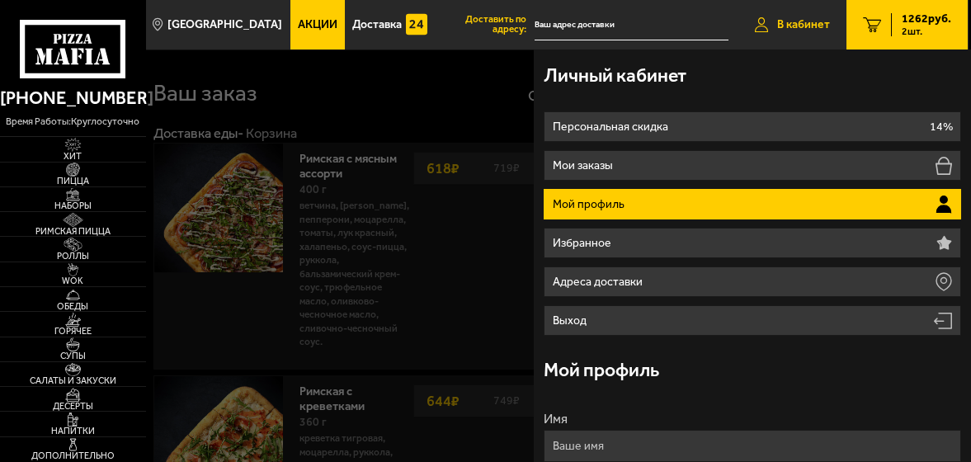
type input "[STREET_ADDRESS]"
type input "13"
type input "1"
type input "4"
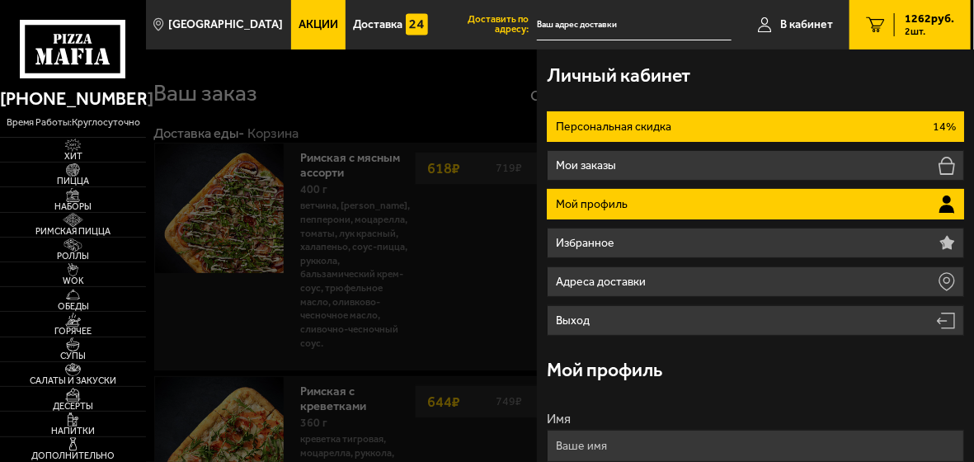
click at [593, 116] on li "Персональная скидка 14%" at bounding box center [755, 126] width 417 height 31
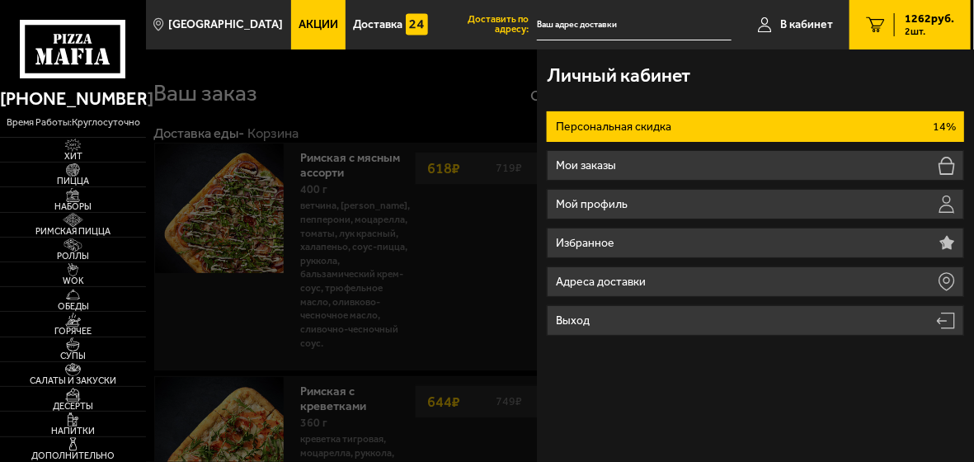
click at [936, 389] on div "Личный кабинет Персональная скидка 14% Мои заказы Мой профиль Избранное Адреса …" at bounding box center [755, 256] width 437 height 413
click at [911, 26] on span "2 шт." at bounding box center [930, 31] width 50 height 10
click at [797, 21] on span "В кабинет" at bounding box center [806, 25] width 53 height 12
click at [873, 17] on icon "2" at bounding box center [875, 24] width 18 height 15
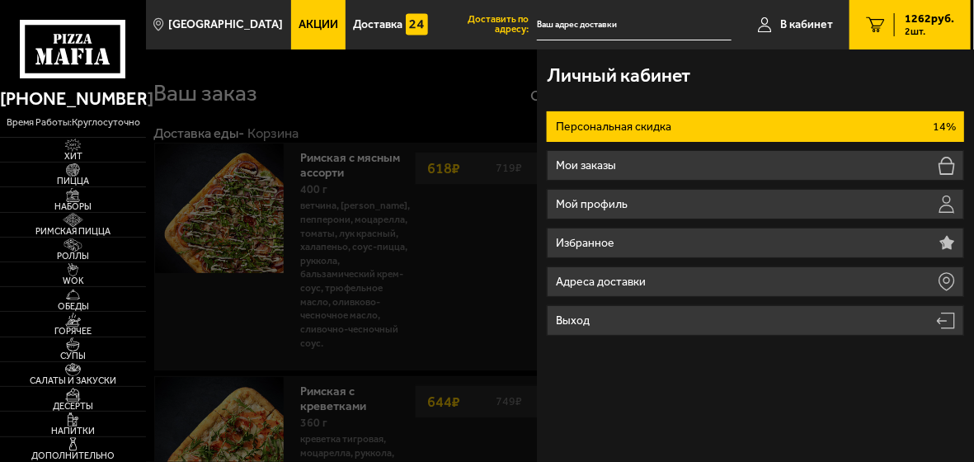
click at [873, 17] on icon "2" at bounding box center [875, 24] width 18 height 15
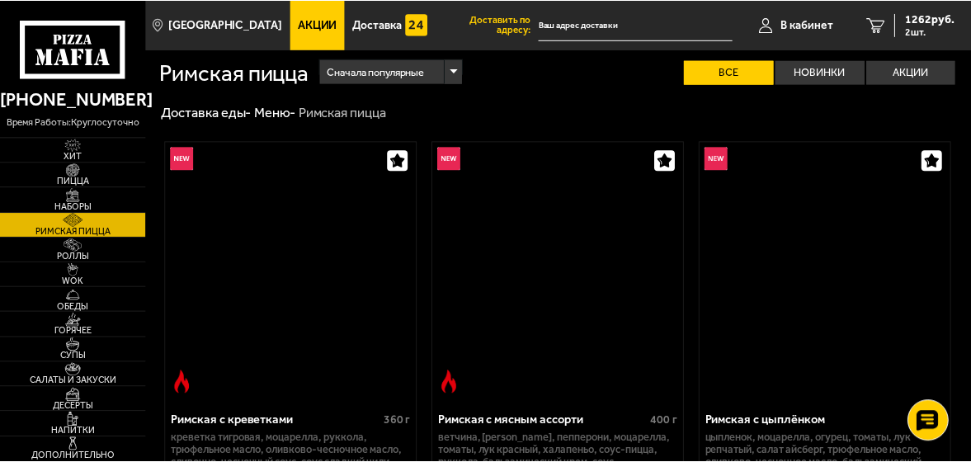
scroll to position [148, 0]
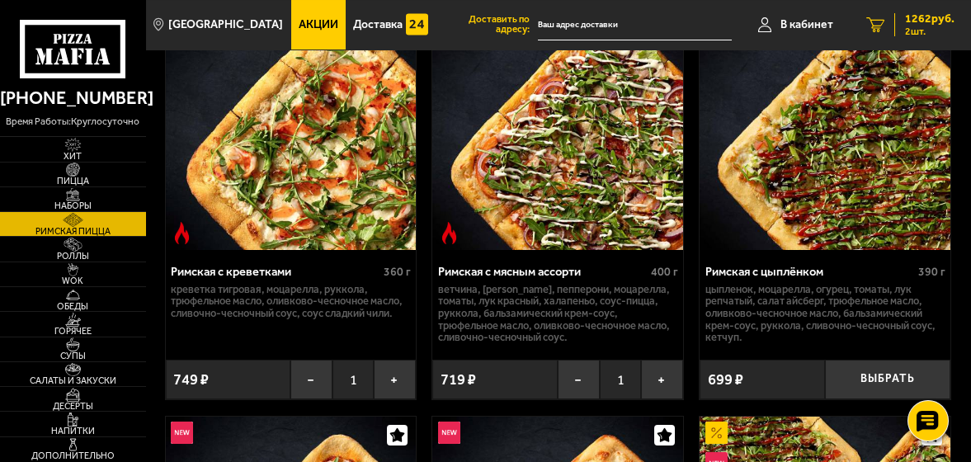
click at [932, 18] on span "1262 руб." at bounding box center [930, 19] width 50 height 12
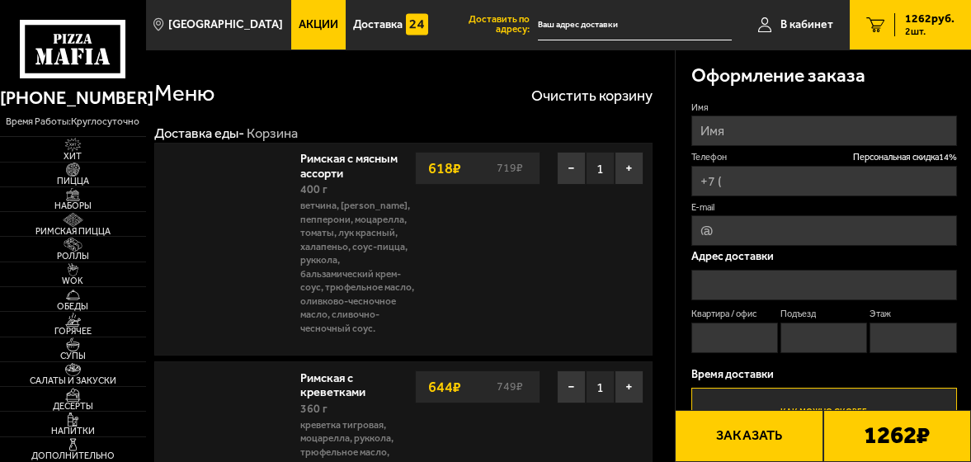
type input "[PHONE_NUMBER]"
type input "[STREET_ADDRESS]"
type input "13"
type input "1"
type input "4"
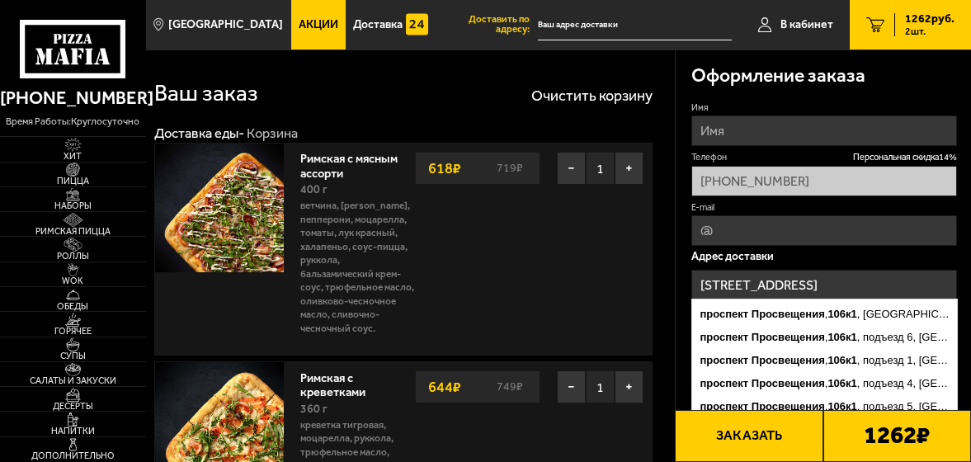
click at [922, 275] on input "[STREET_ADDRESS]" at bounding box center [824, 285] width 266 height 31
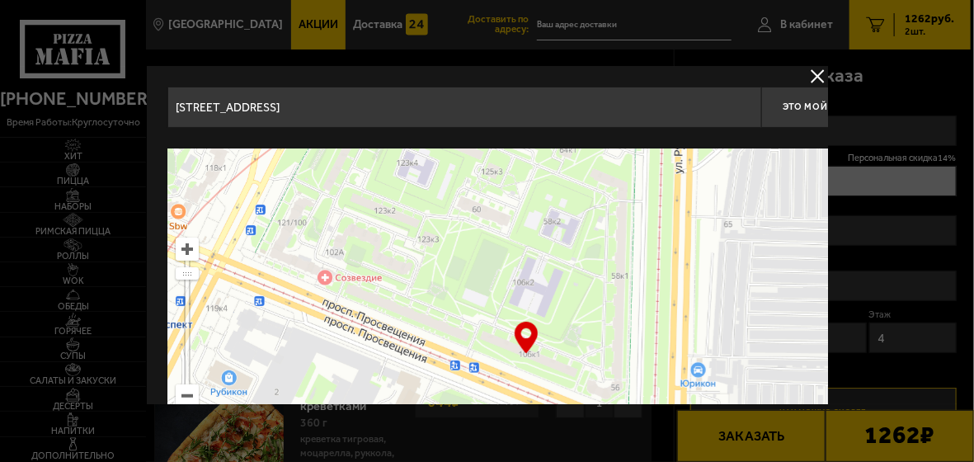
click at [808, 71] on button "delivery type" at bounding box center [818, 76] width 21 height 21
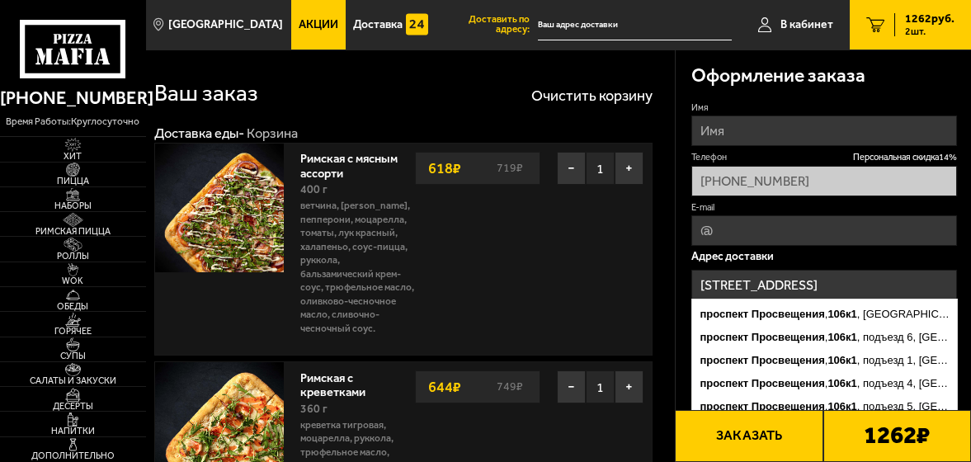
click at [902, 288] on input "[STREET_ADDRESS]" at bounding box center [824, 285] width 266 height 31
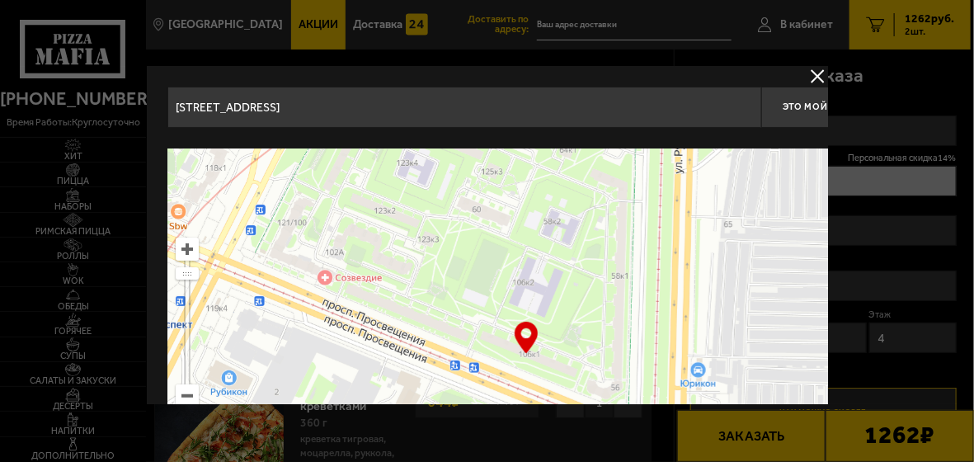
click at [917, 266] on div at bounding box center [487, 231] width 974 height 462
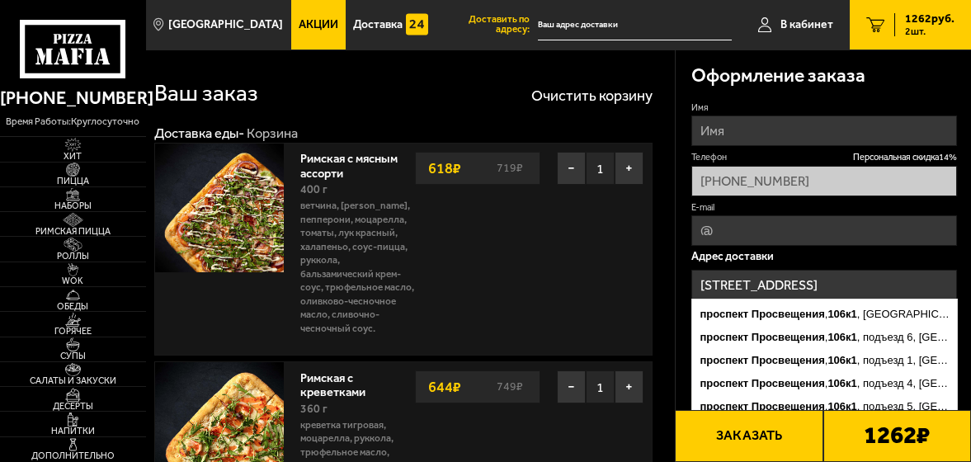
click at [889, 281] on input "[STREET_ADDRESS]" at bounding box center [824, 285] width 266 height 31
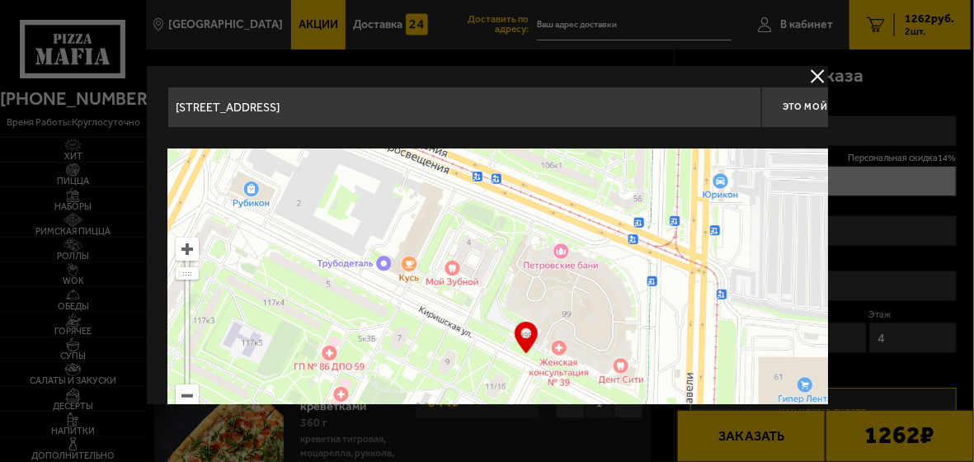
drag, startPoint x: 602, startPoint y: 328, endPoint x: 603, endPoint y: 76, distance: 251.6
click at [604, 77] on div "[STREET_ADDRESS] Это мой адрес Найдите адрес перетащив карту … © Яндекс Условия…" at bounding box center [525, 324] width 759 height 516
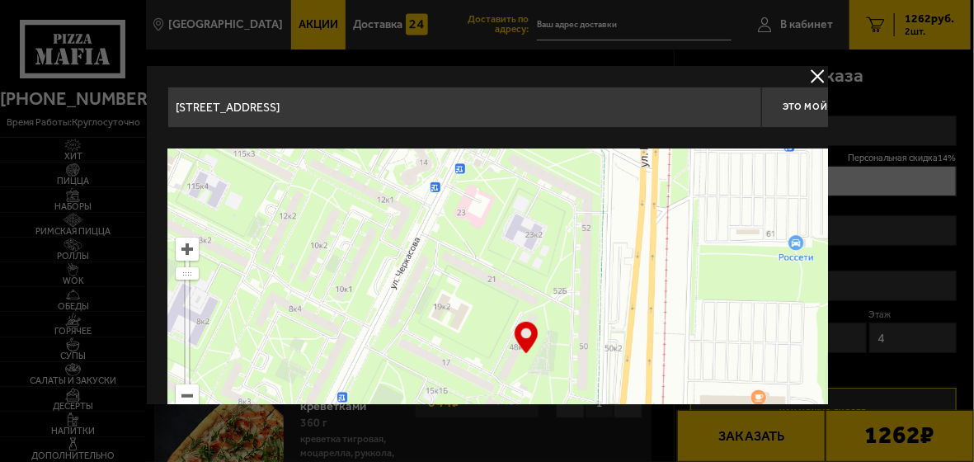
drag, startPoint x: 589, startPoint y: 182, endPoint x: 673, endPoint y: 90, distance: 125.0
click at [670, 92] on div "[STREET_ADDRESS] Это мой адрес Найдите адрес перетащив карту … © Яндекс Условия…" at bounding box center [526, 324] width 718 height 474
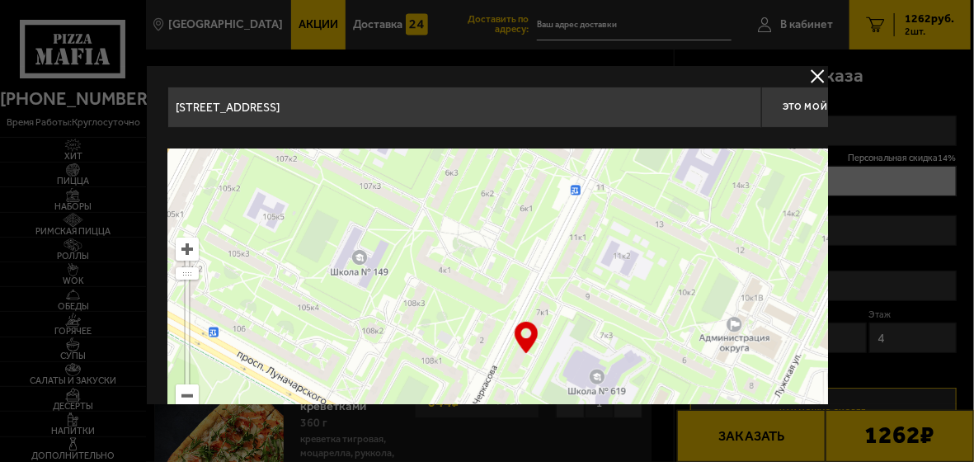
drag, startPoint x: 613, startPoint y: 309, endPoint x: 681, endPoint y: 84, distance: 235.2
click at [664, 118] on div "[STREET_ADDRESS] Это мой адрес Найдите адрес перетащив карту … © Яндекс Условия…" at bounding box center [526, 324] width 718 height 474
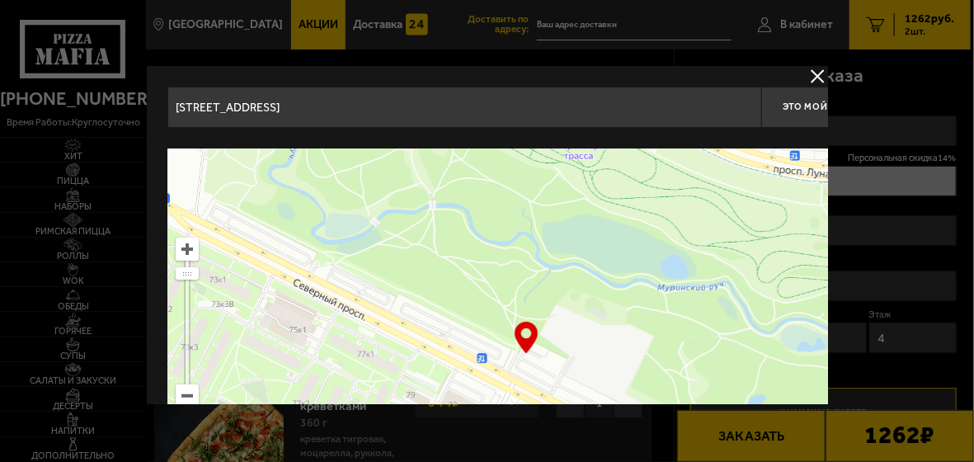
drag, startPoint x: 674, startPoint y: 227, endPoint x: 723, endPoint y: 155, distance: 86.7
click at [719, 162] on ymaps at bounding box center [526, 355] width 718 height 413
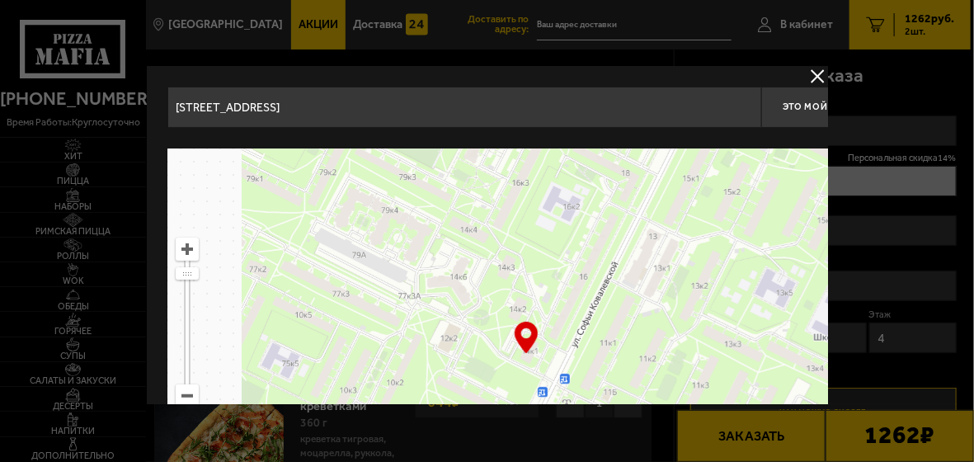
drag, startPoint x: 679, startPoint y: 250, endPoint x: 698, endPoint y: 120, distance: 131.7
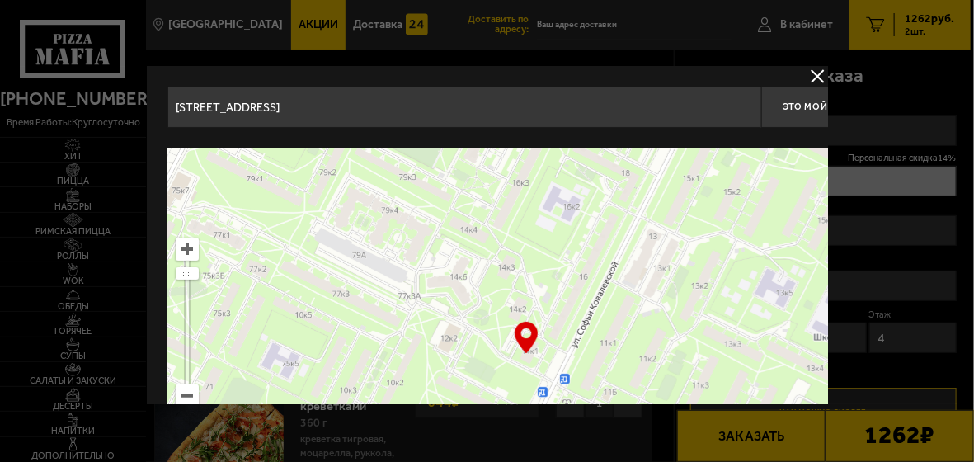
click at [698, 139] on div "[STREET_ADDRESS] Это мой адрес Найдите адрес перетащив карту … © Яндекс Условия…" at bounding box center [526, 324] width 718 height 474
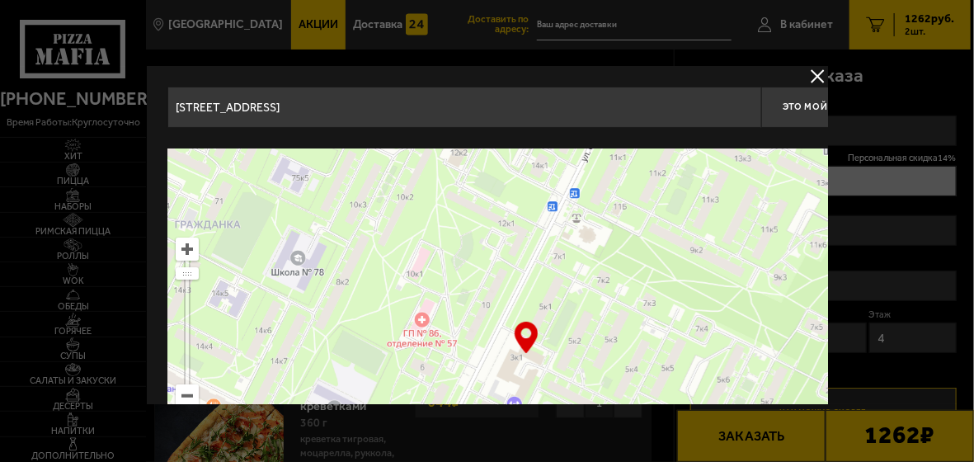
drag, startPoint x: 694, startPoint y: 177, endPoint x: 722, endPoint y: 155, distance: 35.8
click at [706, 159] on ymaps at bounding box center [526, 355] width 718 height 413
type input "[STREET_ADDRESS][PERSON_NAME]"
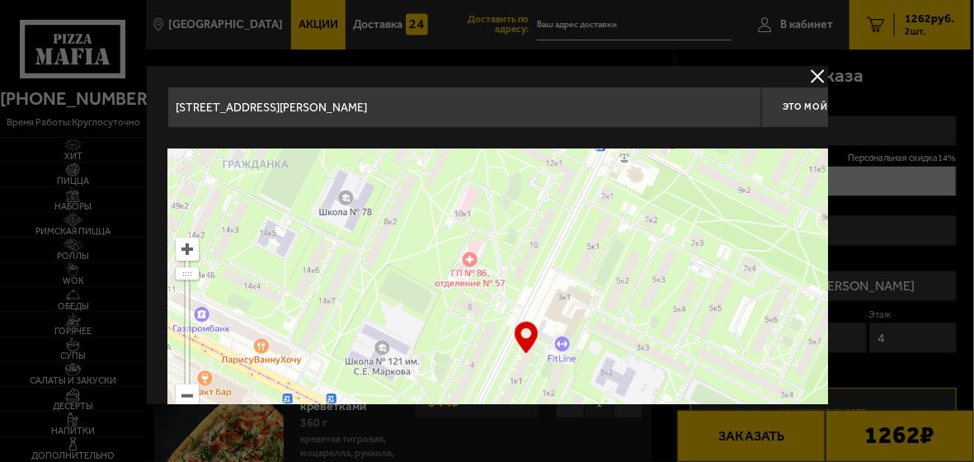
drag, startPoint x: 719, startPoint y: 225, endPoint x: 741, endPoint y: 151, distance: 77.3
click at [738, 159] on ymaps at bounding box center [526, 355] width 718 height 413
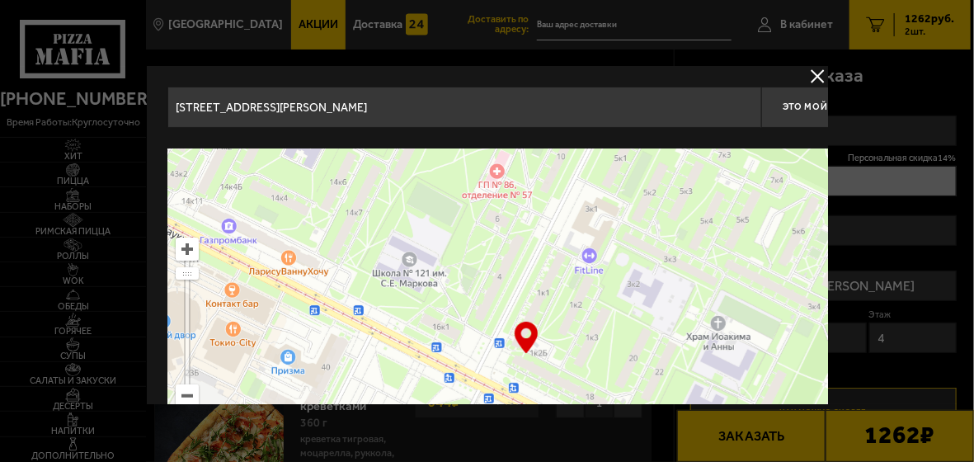
type input "[STREET_ADDRESS][PERSON_NAME]"
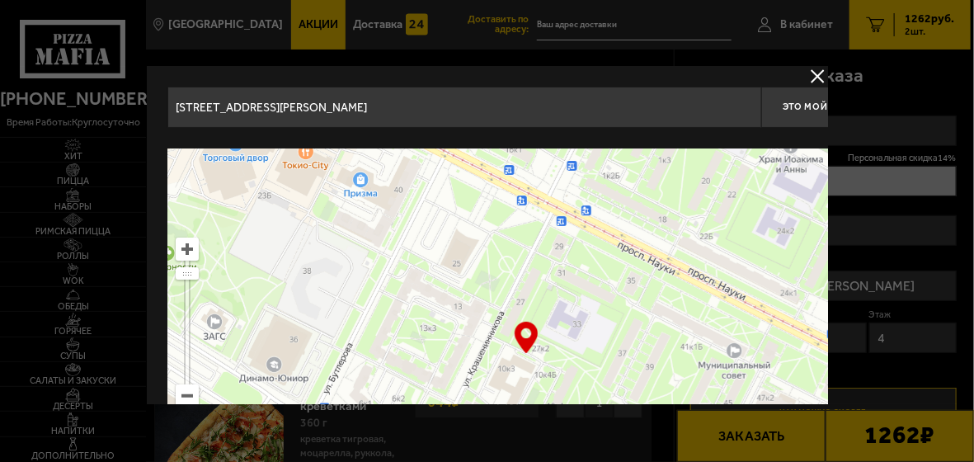
drag, startPoint x: 713, startPoint y: 229, endPoint x: 719, endPoint y: 205, distance: 25.4
click at [718, 206] on ymaps at bounding box center [526, 355] width 718 height 413
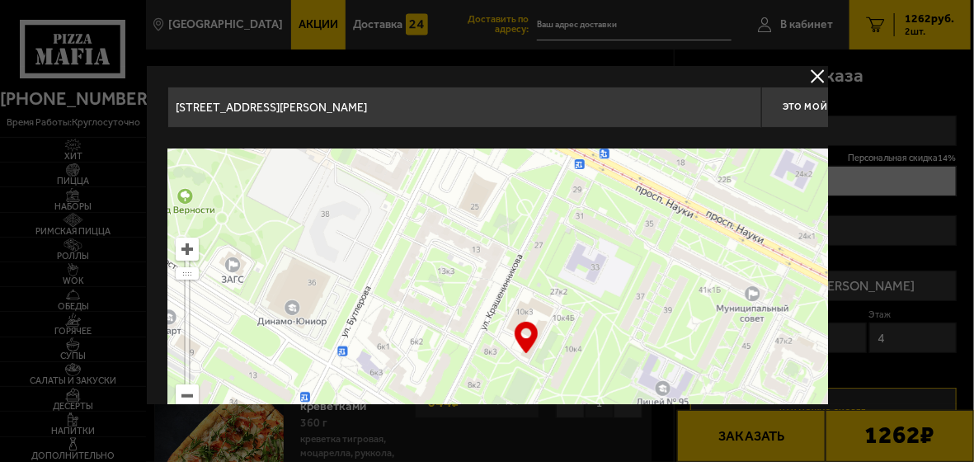
type input "[STREET_ADDRESS]"
click at [199, 237] on ymaps at bounding box center [526, 355] width 718 height 413
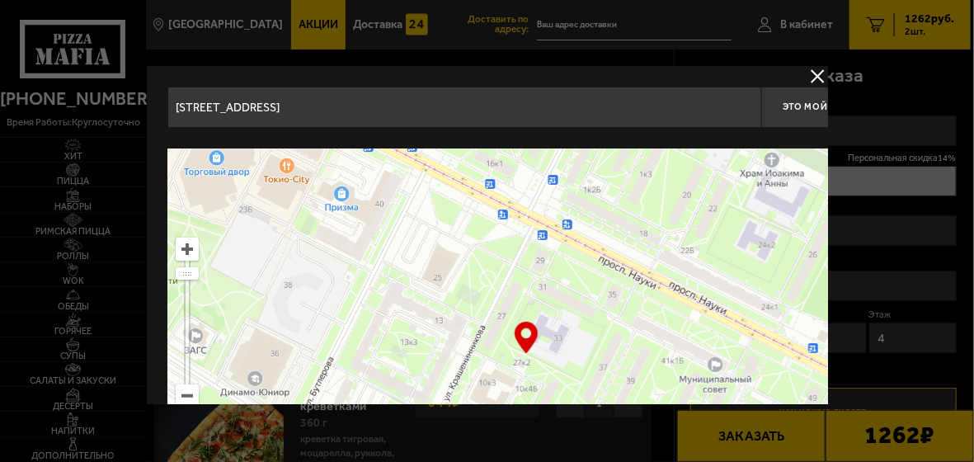
drag, startPoint x: 485, startPoint y: 266, endPoint x: 478, endPoint y: 289, distance: 24.3
click at [478, 289] on ymaps at bounding box center [526, 355] width 718 height 413
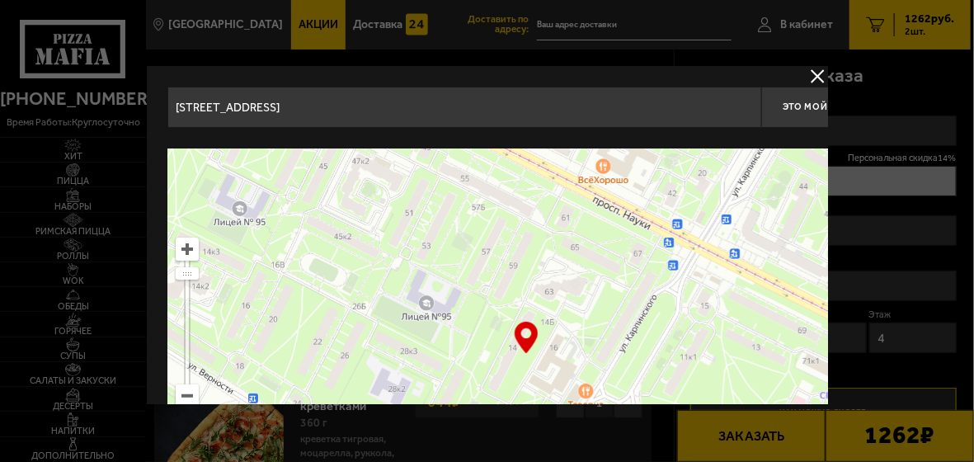
drag, startPoint x: 534, startPoint y: 263, endPoint x: 151, endPoint y: 5, distance: 461.8
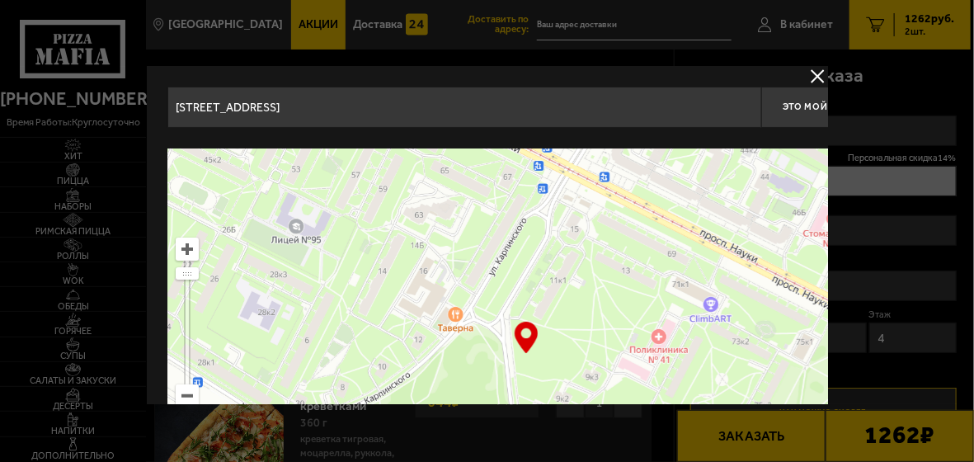
drag, startPoint x: 507, startPoint y: 274, endPoint x: 377, endPoint y: 196, distance: 151.7
click at [377, 196] on ymaps at bounding box center [526, 355] width 718 height 413
click at [548, 299] on ymaps at bounding box center [526, 355] width 718 height 413
drag, startPoint x: 521, startPoint y: 337, endPoint x: 559, endPoint y: 279, distance: 69.8
click at [559, 279] on div "… © Яндекс Условия использования Открыть в Яндекс.Картах Создать свою карту" at bounding box center [526, 355] width 718 height 413
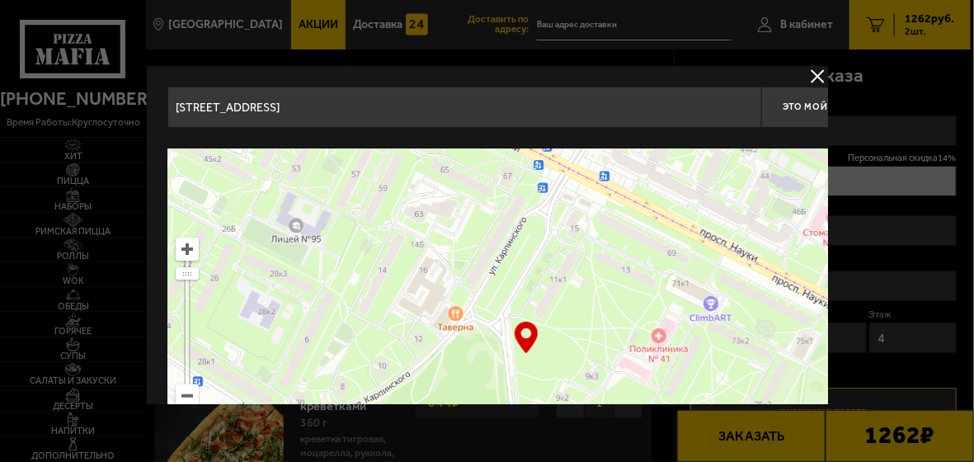
click at [559, 280] on ymaps at bounding box center [526, 355] width 718 height 413
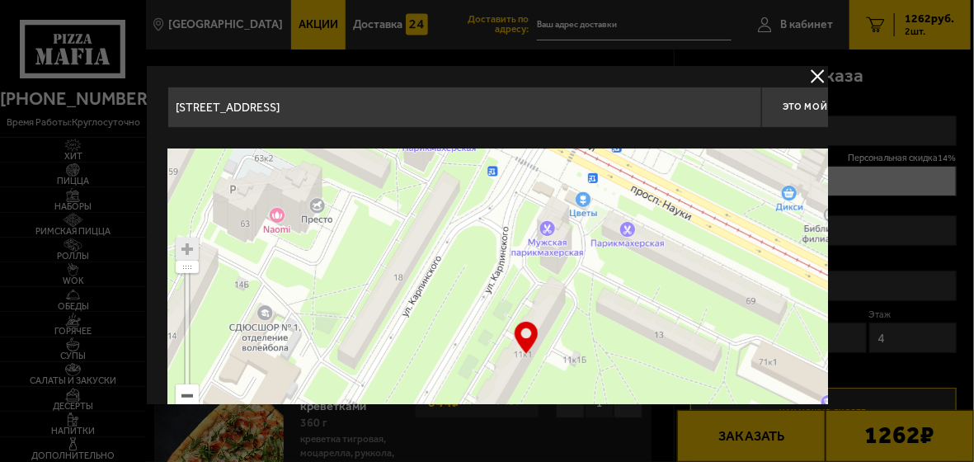
type input "[STREET_ADDRESS]"
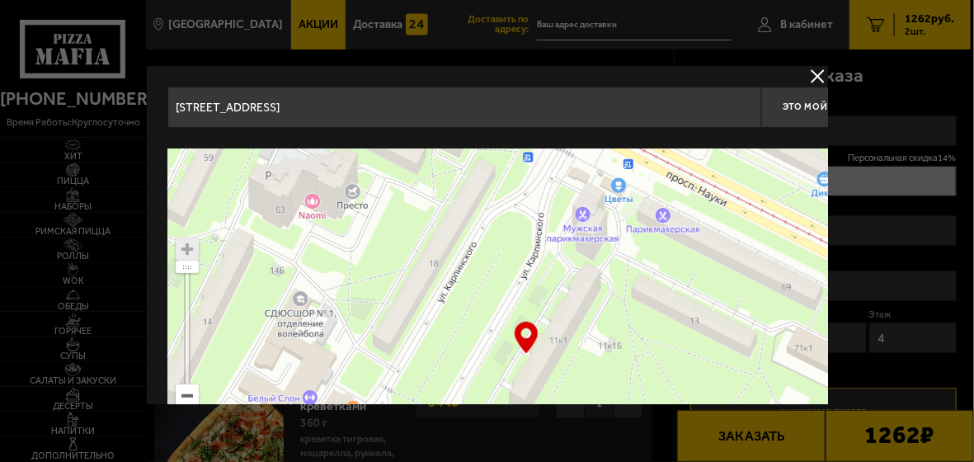
drag, startPoint x: 620, startPoint y: 350, endPoint x: 656, endPoint y: 336, distance: 38.1
click at [656, 336] on ymaps at bounding box center [526, 355] width 718 height 413
click at [540, 347] on ymaps at bounding box center [526, 355] width 718 height 413
click at [541, 345] on ymaps at bounding box center [526, 355] width 718 height 413
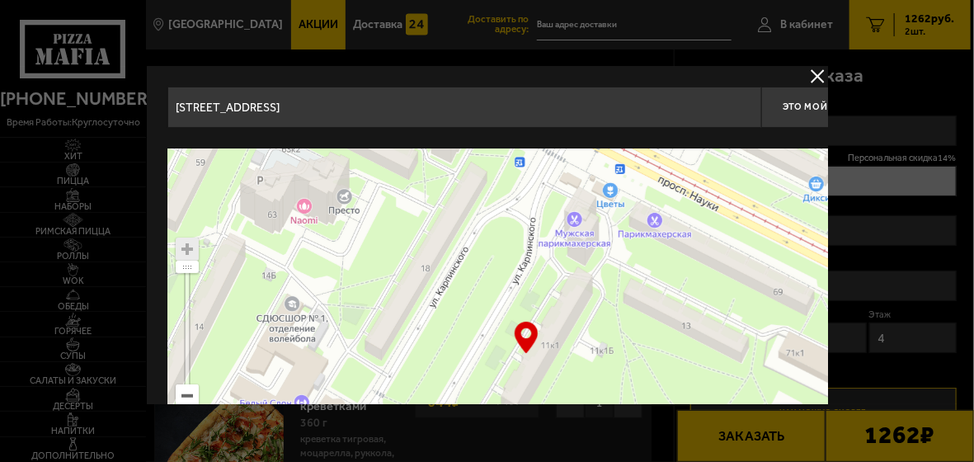
click at [541, 345] on ymaps at bounding box center [526, 355] width 718 height 413
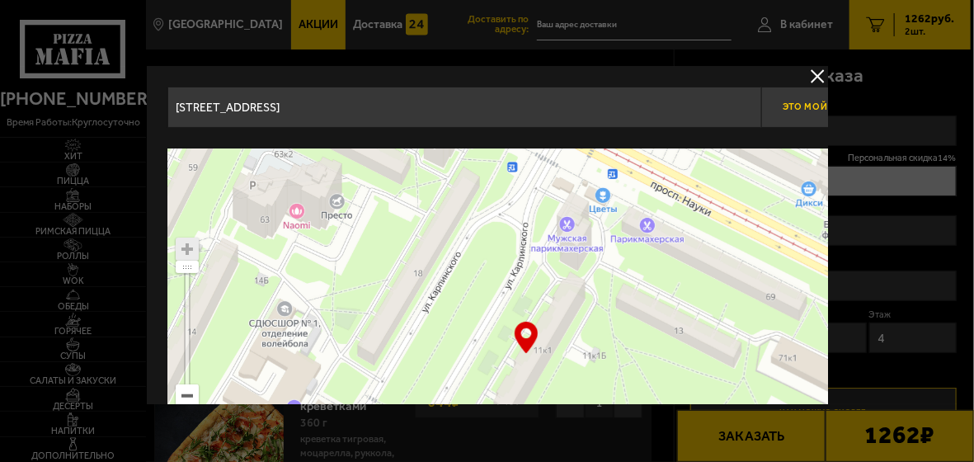
click at [777, 108] on button "Это мой адрес" at bounding box center [823, 107] width 124 height 41
type input "[STREET_ADDRESS]"
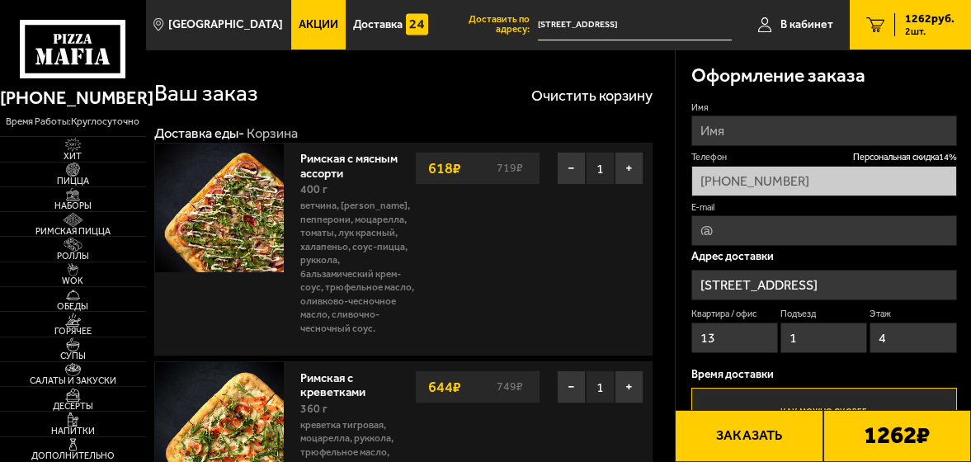
click at [729, 342] on input "13" at bounding box center [734, 338] width 87 height 31
type input "1"
type input "62"
click at [808, 337] on input "1" at bounding box center [823, 338] width 87 height 31
type input "3"
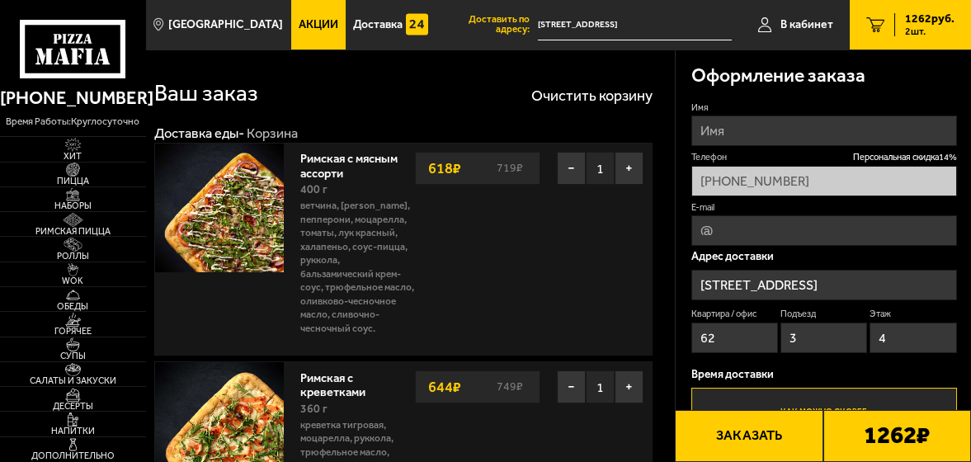
click at [907, 342] on input "4" at bounding box center [913, 338] width 87 height 31
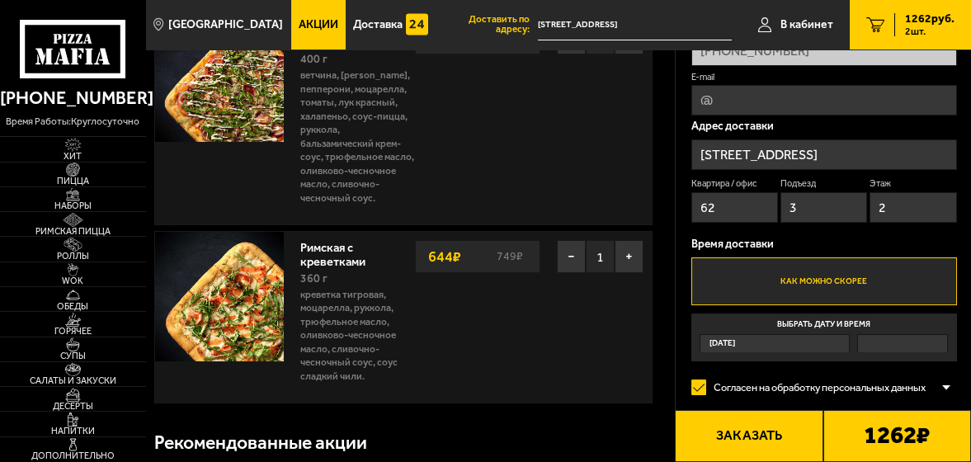
scroll to position [165, 0]
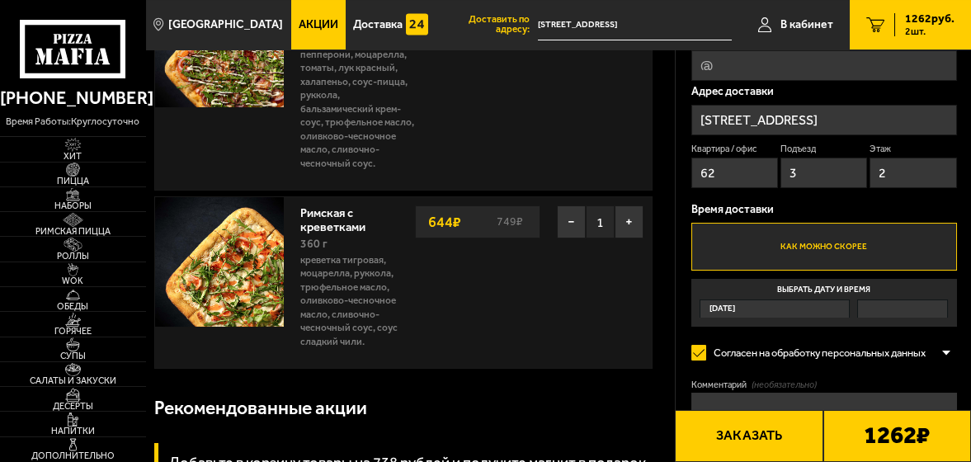
type input "2"
click at [847, 257] on label "Как можно скорее" at bounding box center [824, 247] width 266 height 49
click at [0, 0] on input "Как можно скорее" at bounding box center [0, 0] width 0 height 0
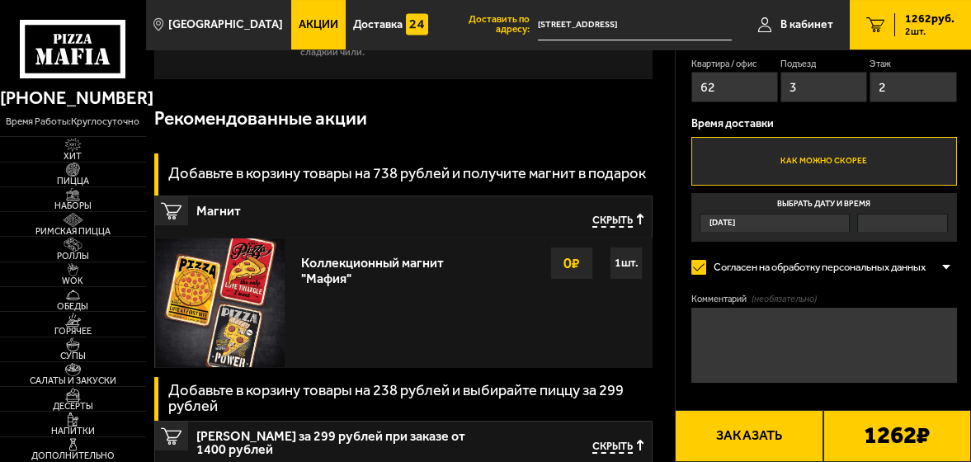
scroll to position [495, 0]
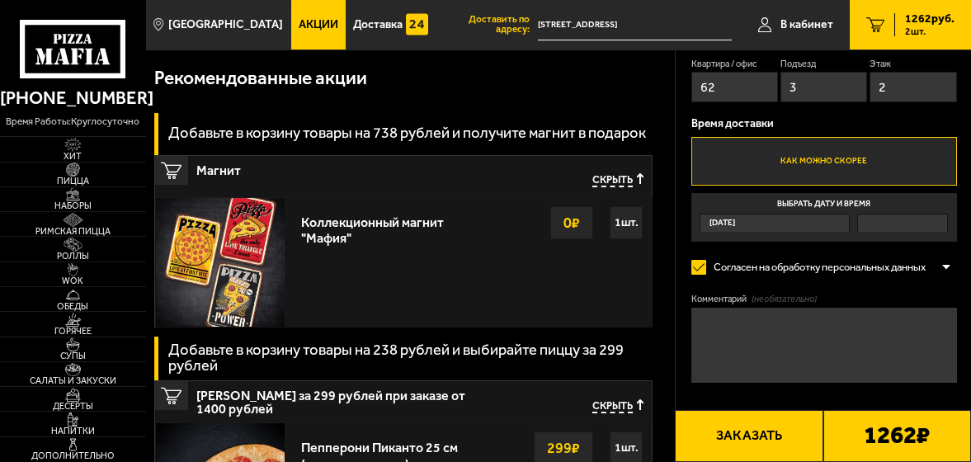
click at [742, 429] on button "Заказать" at bounding box center [749, 436] width 148 height 52
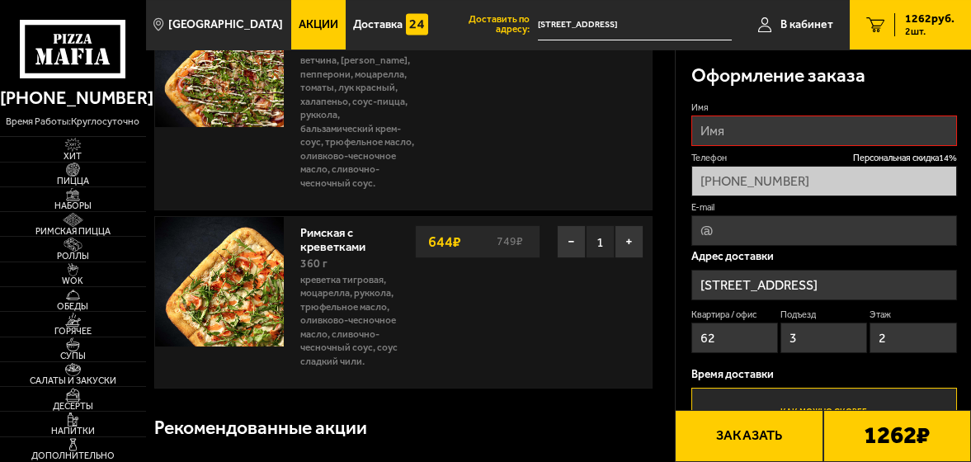
scroll to position [140, 0]
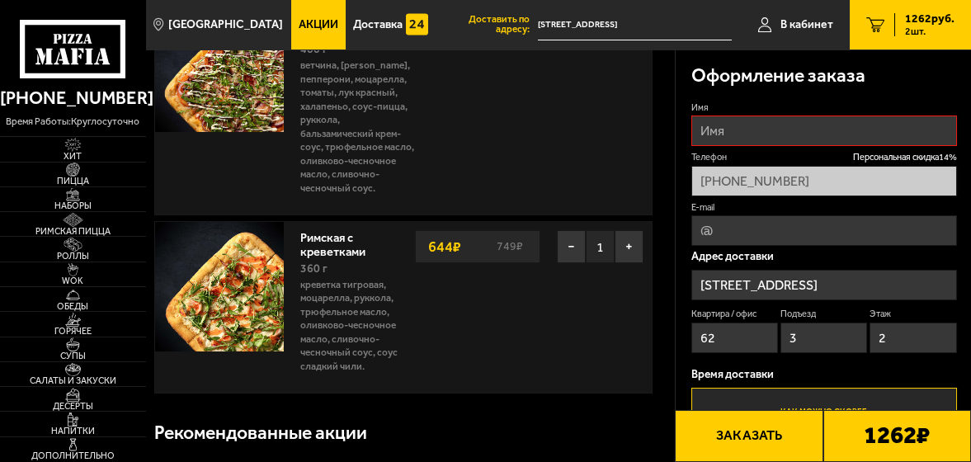
click at [727, 130] on input "Имя" at bounding box center [824, 131] width 266 height 31
type input "[PERSON_NAME]"
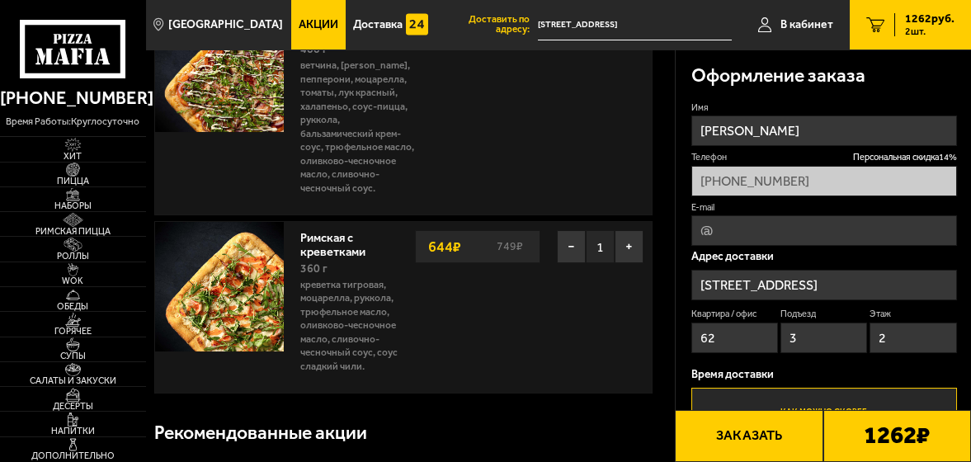
click at [757, 435] on button "Заказать" at bounding box center [749, 436] width 148 height 52
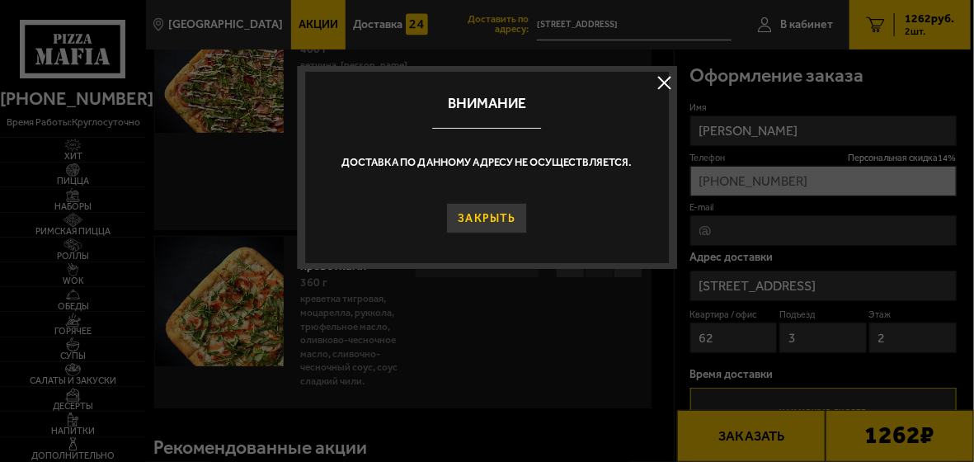
click at [495, 216] on button "Закрыть" at bounding box center [486, 218] width 81 height 31
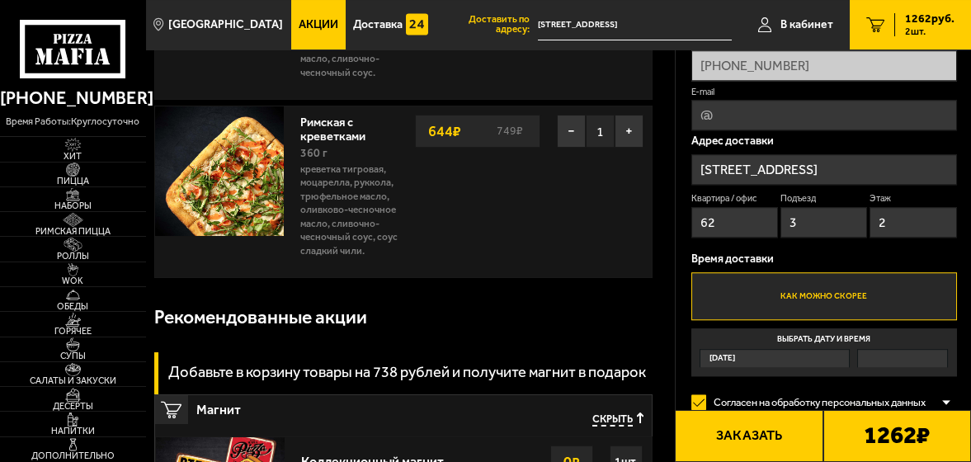
scroll to position [223, 0]
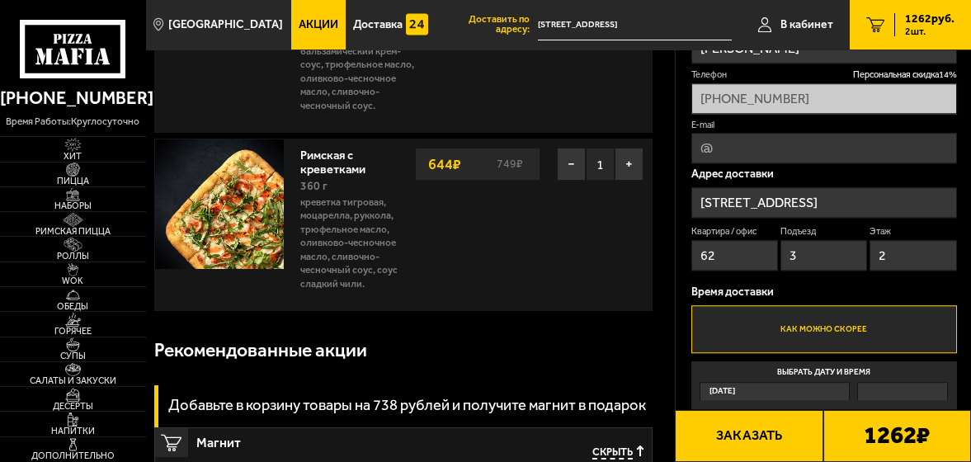
click at [752, 427] on button "Заказать" at bounding box center [749, 436] width 148 height 52
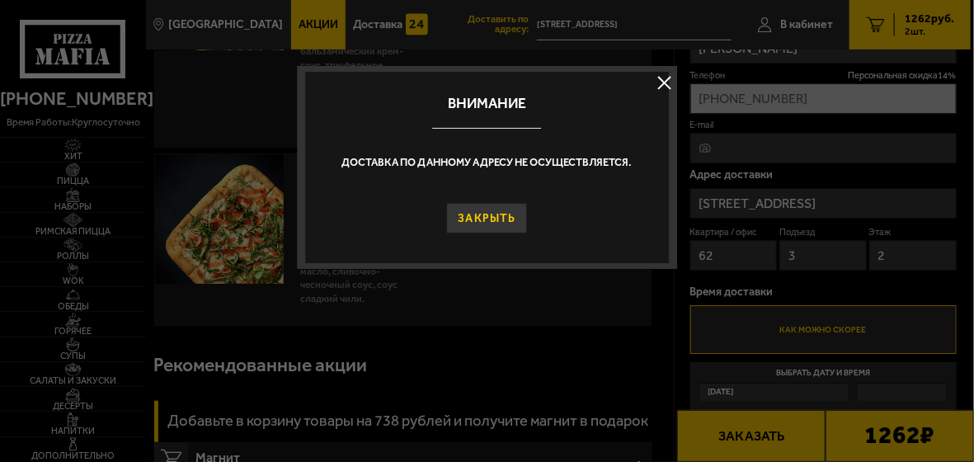
click at [481, 214] on button "Закрыть" at bounding box center [486, 218] width 81 height 31
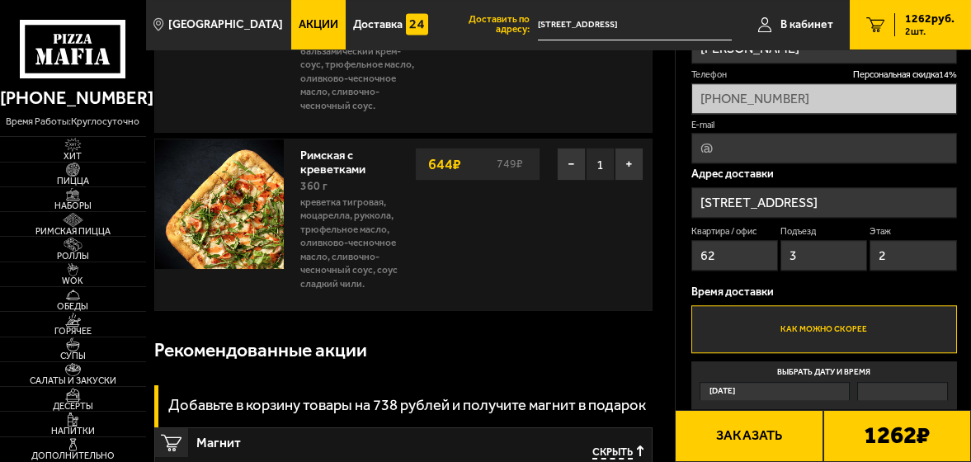
click at [624, 245] on div "Римская с креветками 360 г креветка тигровая, моцарелла, руккола, трюфельное ма…" at bounding box center [472, 224] width 361 height 171
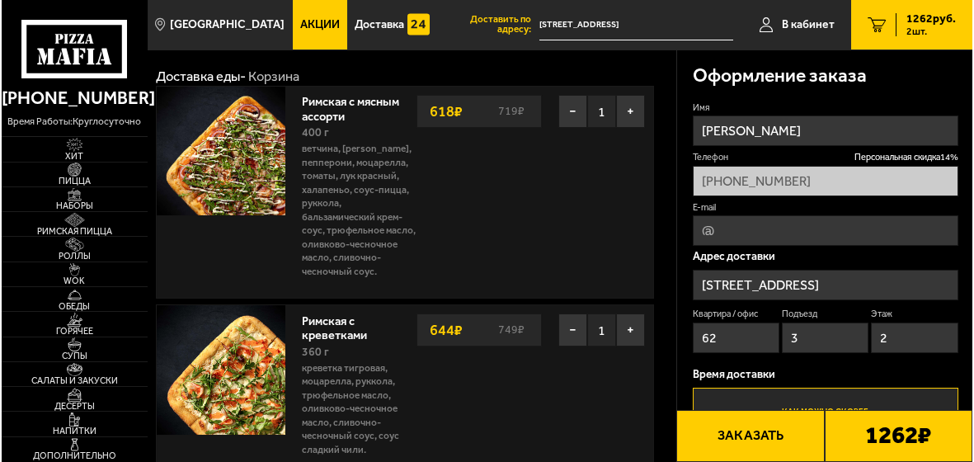
scroll to position [0, 0]
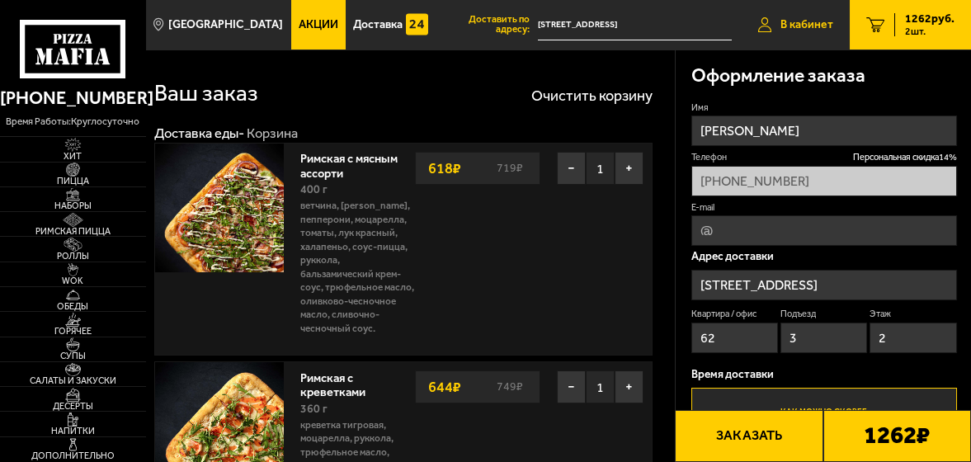
click at [815, 21] on span "В кабинет" at bounding box center [806, 25] width 53 height 12
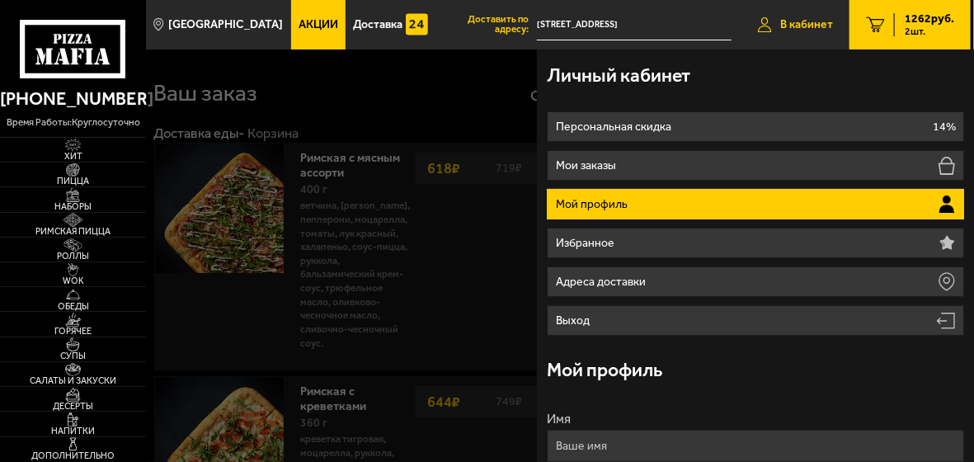
type input "[STREET_ADDRESS]"
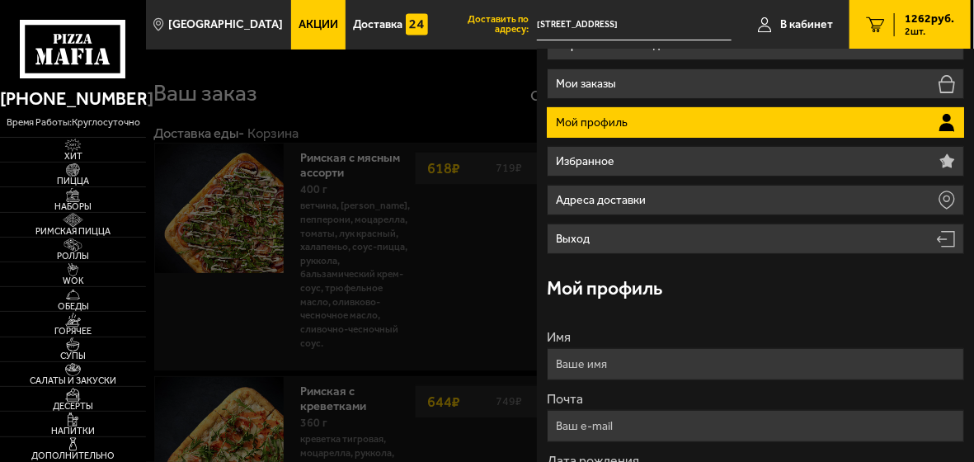
scroll to position [165, 0]
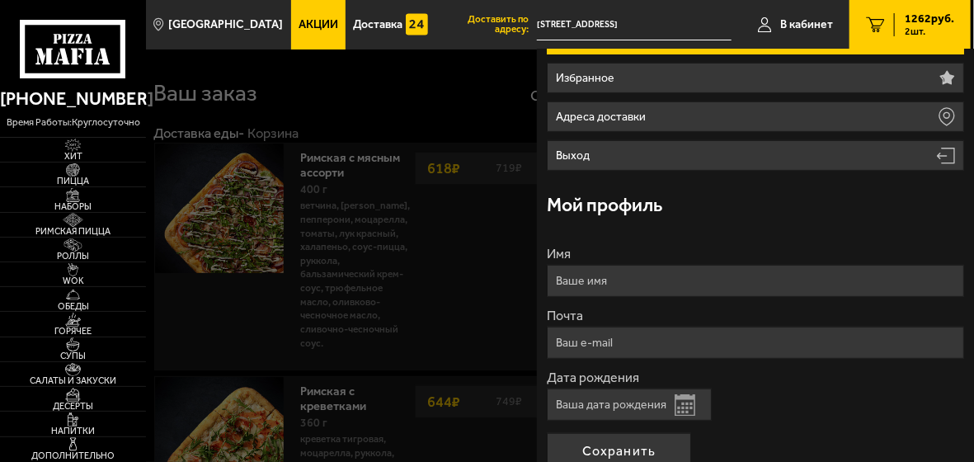
click at [640, 282] on input "Имя" at bounding box center [755, 281] width 417 height 32
type input "[PERSON_NAME]"
click at [668, 339] on input "Почта" at bounding box center [755, 343] width 417 height 32
click at [672, 344] on input "Почта" at bounding box center [755, 343] width 417 height 32
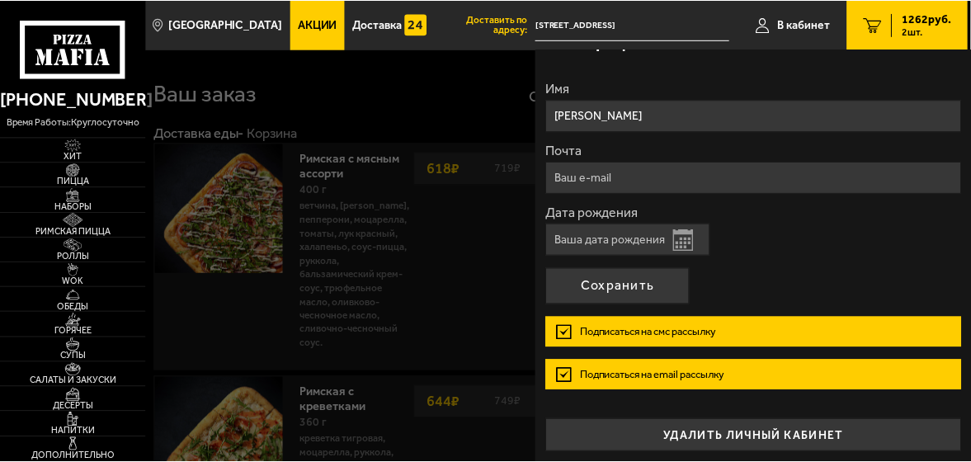
scroll to position [333, 0]
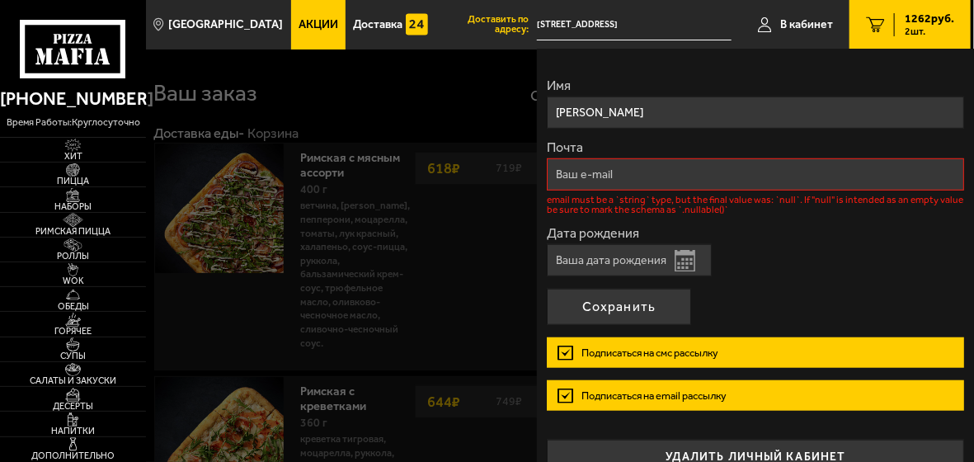
click at [722, 426] on div "Имя [PERSON_NAME] email must be a `string` type, but the final value was: `null…" at bounding box center [755, 268] width 417 height 410
click at [774, 450] on button "удалить личный кабинет" at bounding box center [755, 456] width 417 height 33
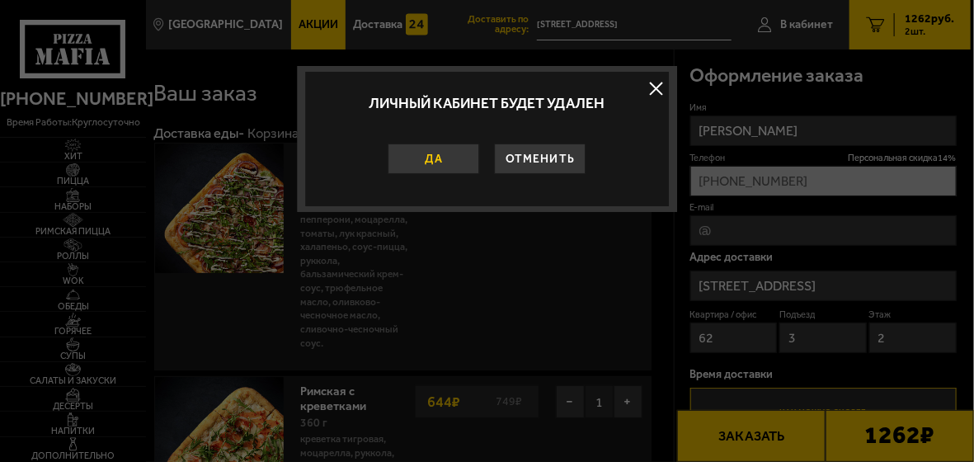
click at [431, 158] on button "Да" at bounding box center [435, 159] width 92 height 31
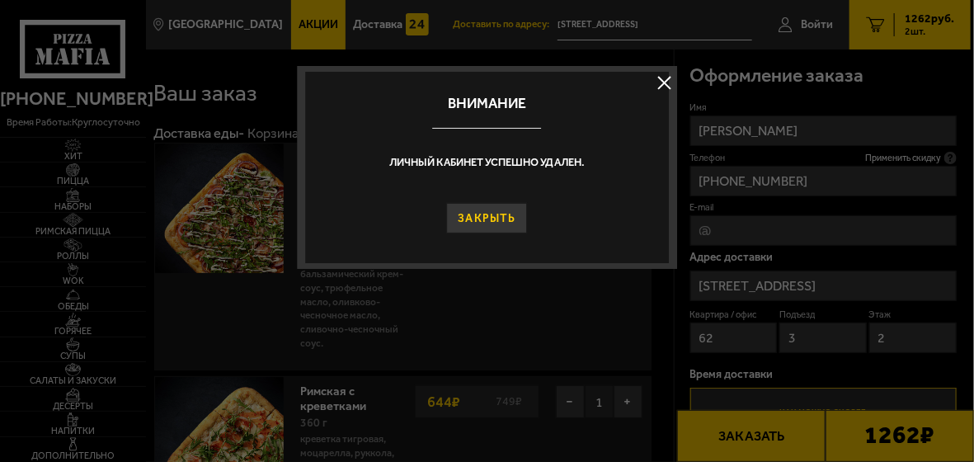
click at [499, 215] on button "Закрыть" at bounding box center [486, 218] width 81 height 31
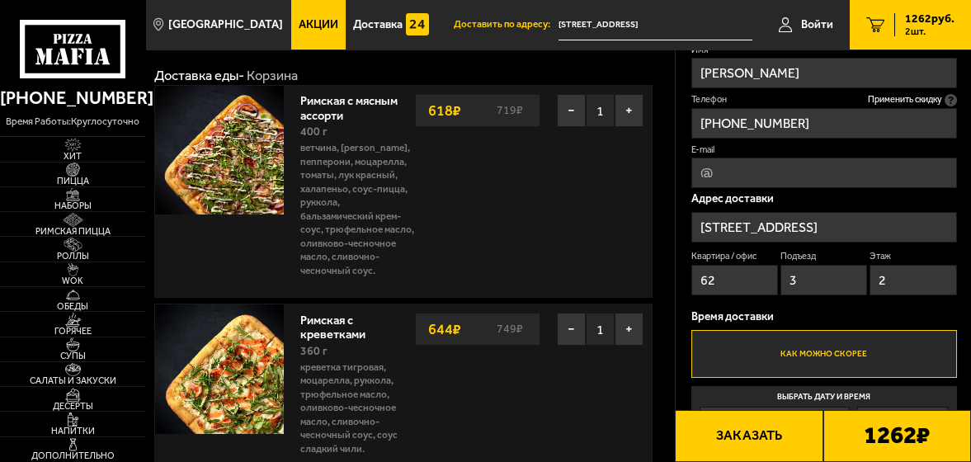
scroll to position [82, 0]
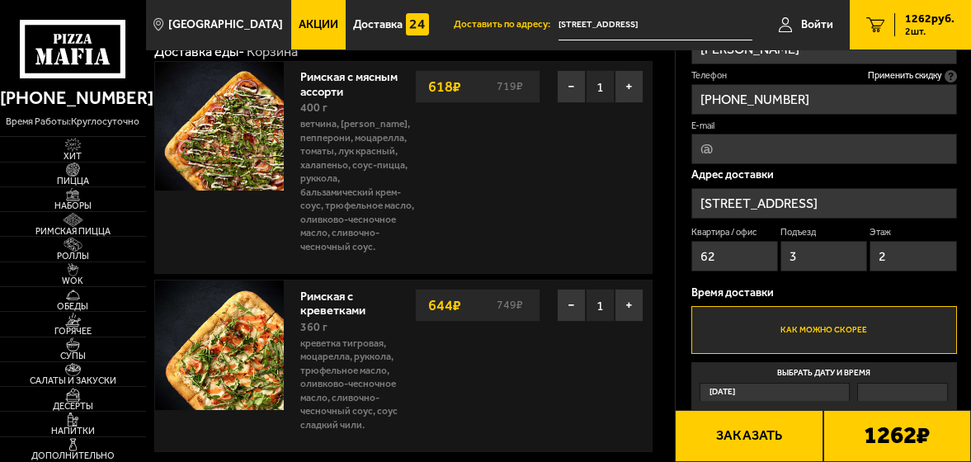
click at [744, 441] on button "Заказать" at bounding box center [749, 436] width 148 height 52
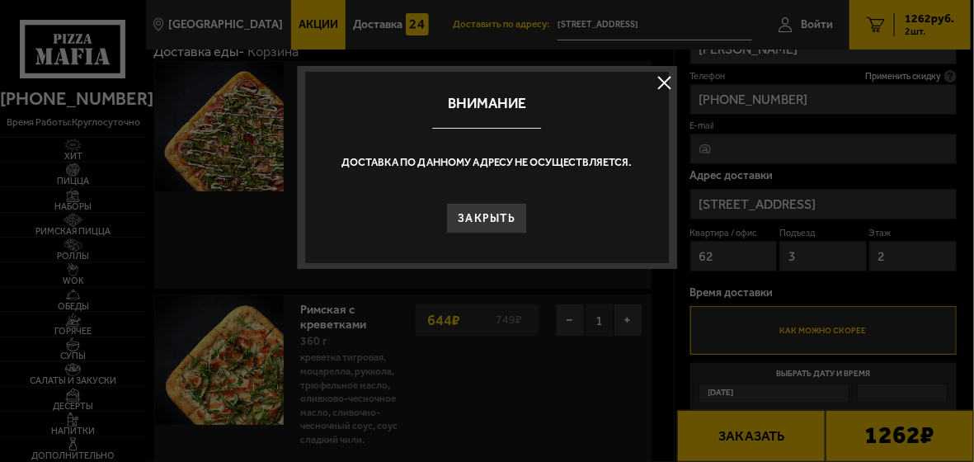
click at [667, 76] on button at bounding box center [665, 83] width 25 height 25
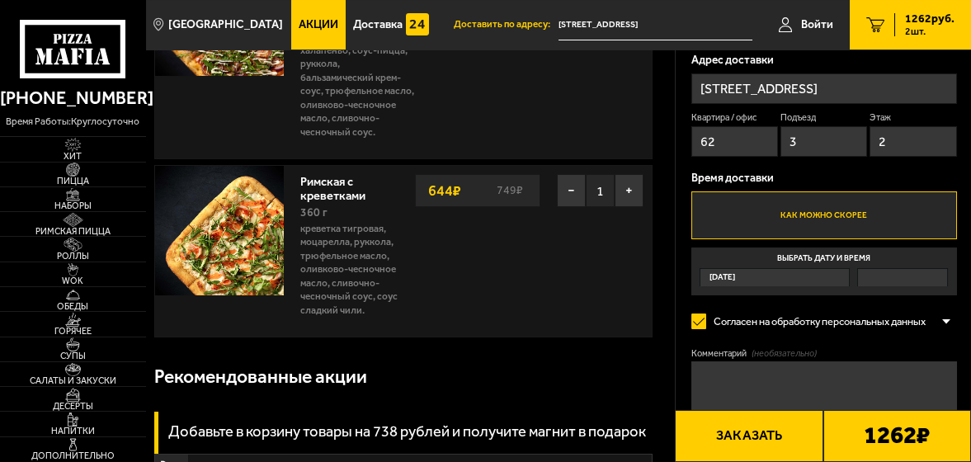
scroll to position [248, 0]
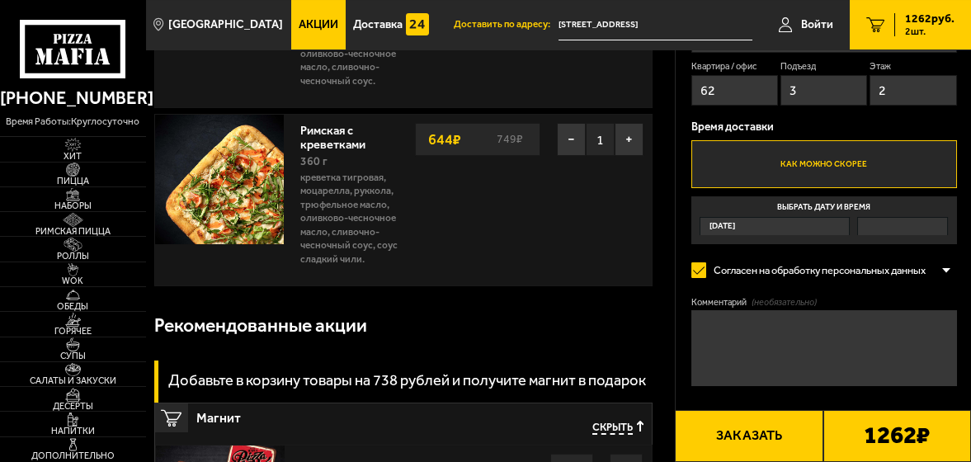
click at [724, 338] on textarea "Комментарий (необязательно)" at bounding box center [824, 348] width 266 height 76
click at [786, 369] on textarea "отлично!" at bounding box center [824, 348] width 266 height 76
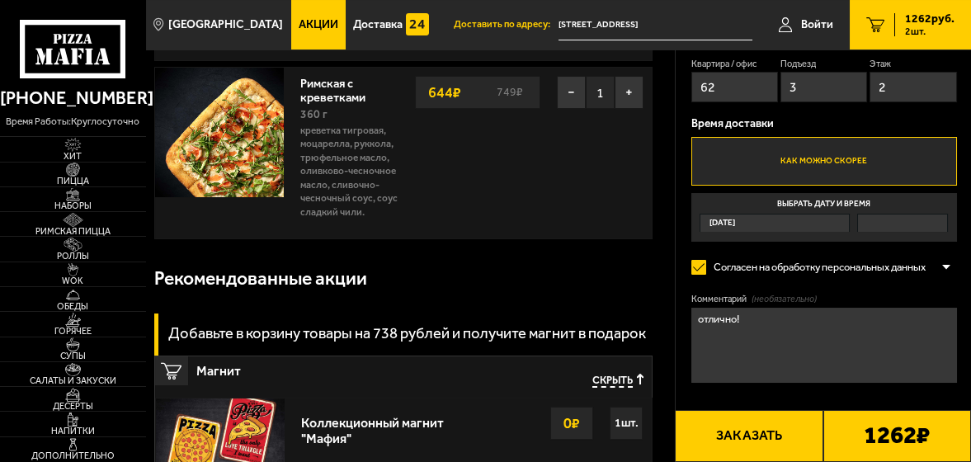
scroll to position [330, 0]
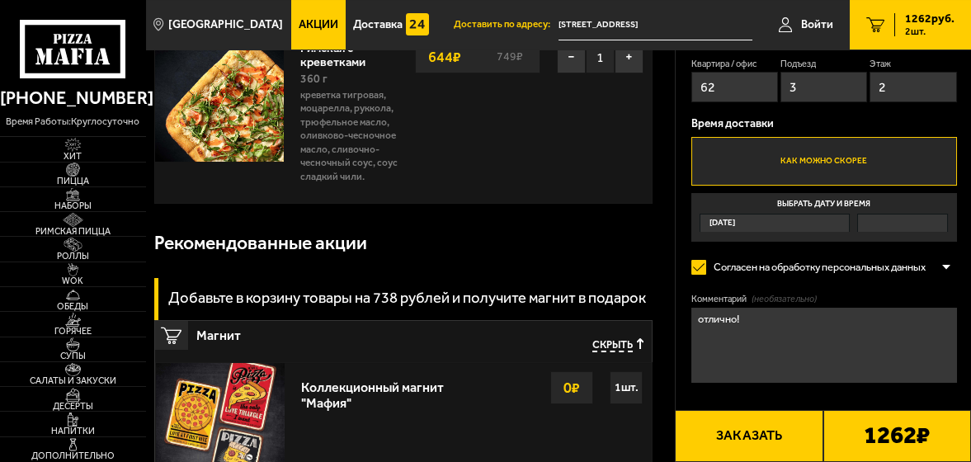
type textarea "отлично!"
click at [733, 439] on button "Заказать" at bounding box center [749, 436] width 148 height 52
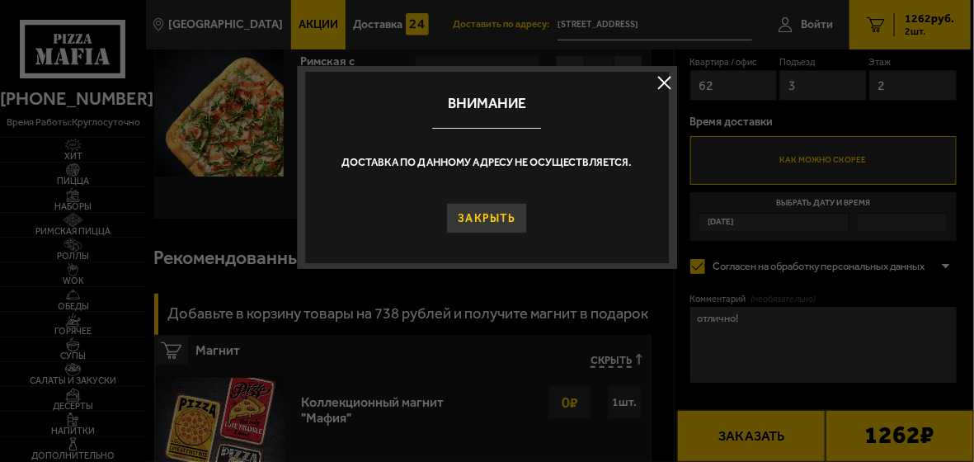
click at [493, 224] on button "Закрыть" at bounding box center [486, 218] width 81 height 31
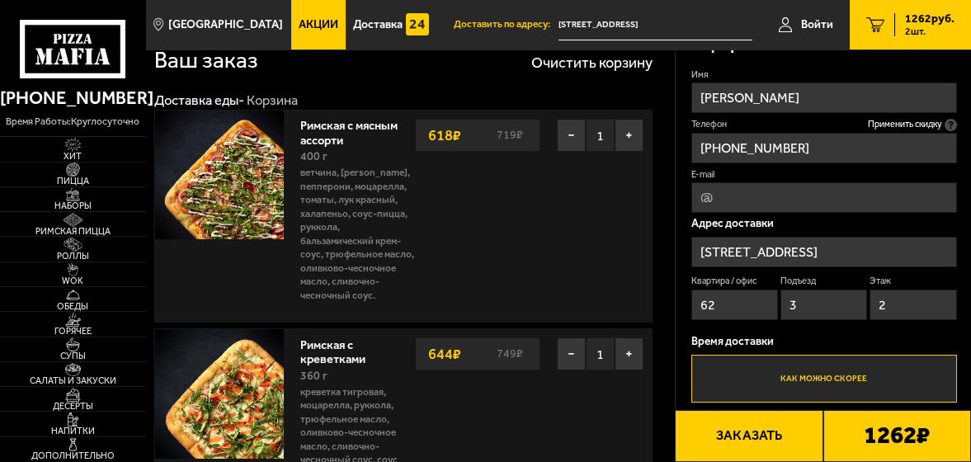
scroll to position [0, 0]
